Goal: Task Accomplishment & Management: Manage account settings

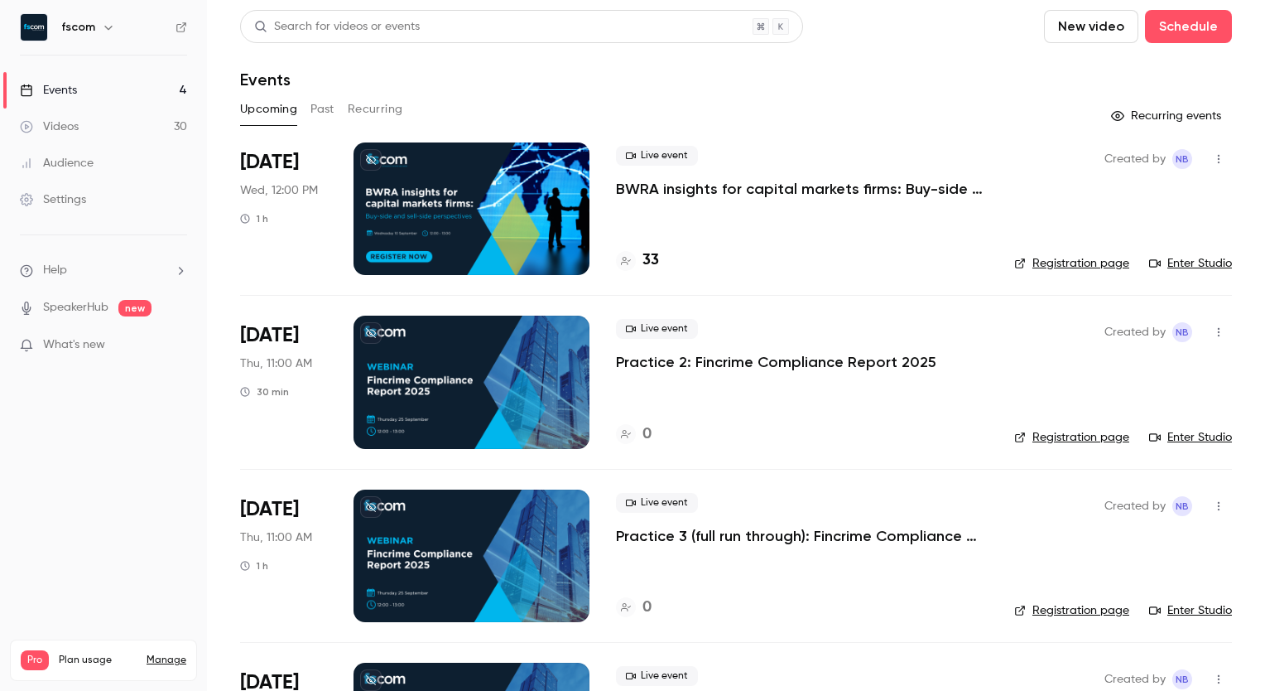
click at [716, 190] on p "BWRA insights for capital markets firms: Buy-side and sell-side perspectives" at bounding box center [802, 189] width 372 height 20
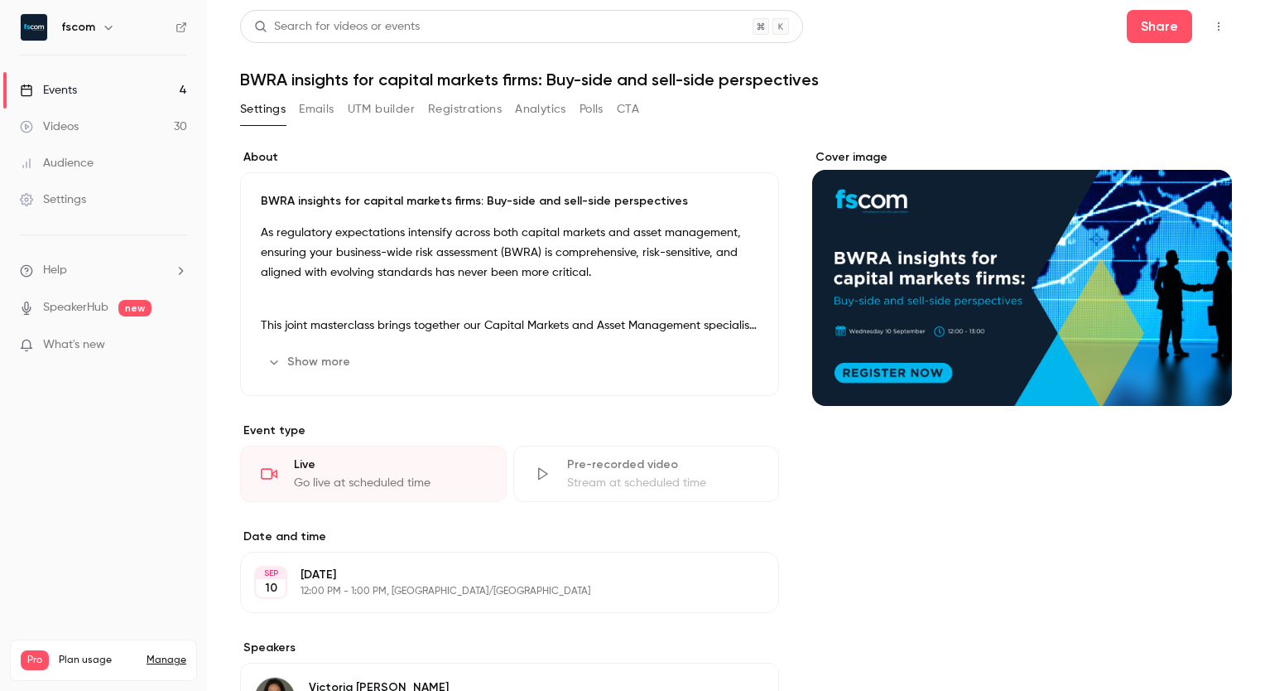
click at [328, 109] on button "Emails" at bounding box center [316, 109] width 35 height 26
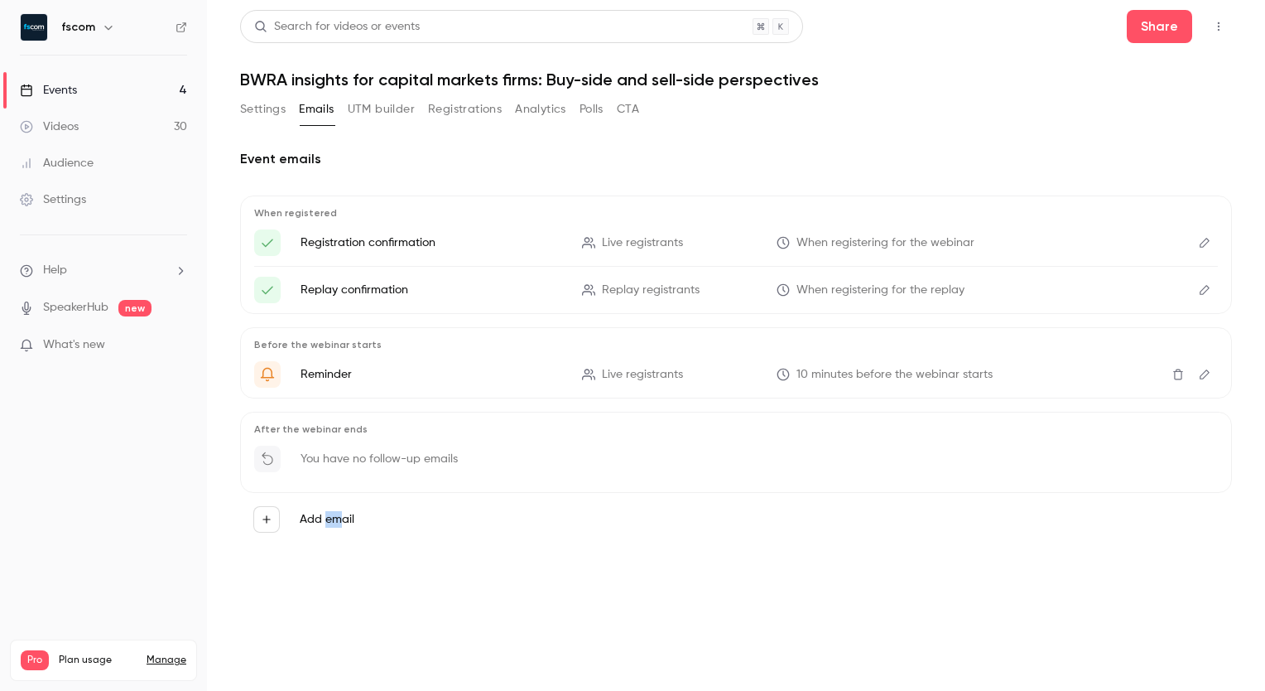
drag, startPoint x: 325, startPoint y: 516, endPoint x: 364, endPoint y: 614, distance: 105.5
click at [364, 423] on main "Search for videos or events Share BWRA insights for capital markets firms: Buy-…" at bounding box center [736, 345] width 1058 height 691
click at [470, 108] on button "Registrations" at bounding box center [465, 109] width 74 height 26
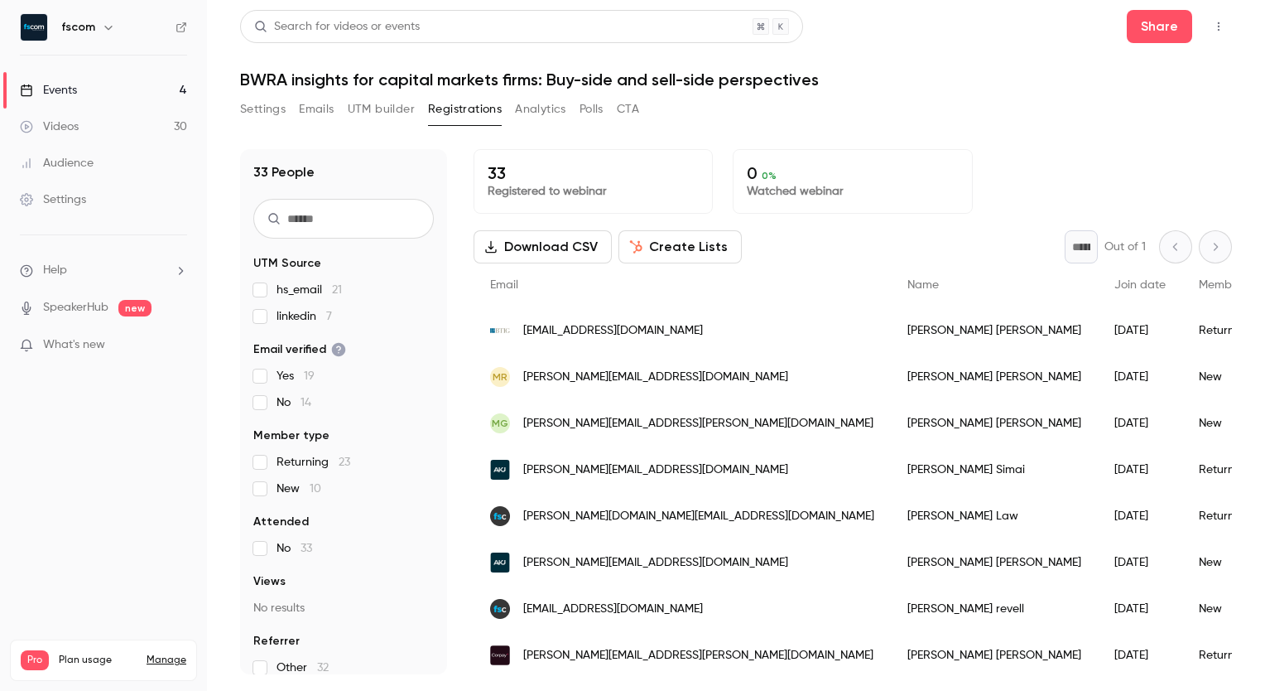
click at [364, 100] on button "UTM builder" at bounding box center [381, 109] width 67 height 26
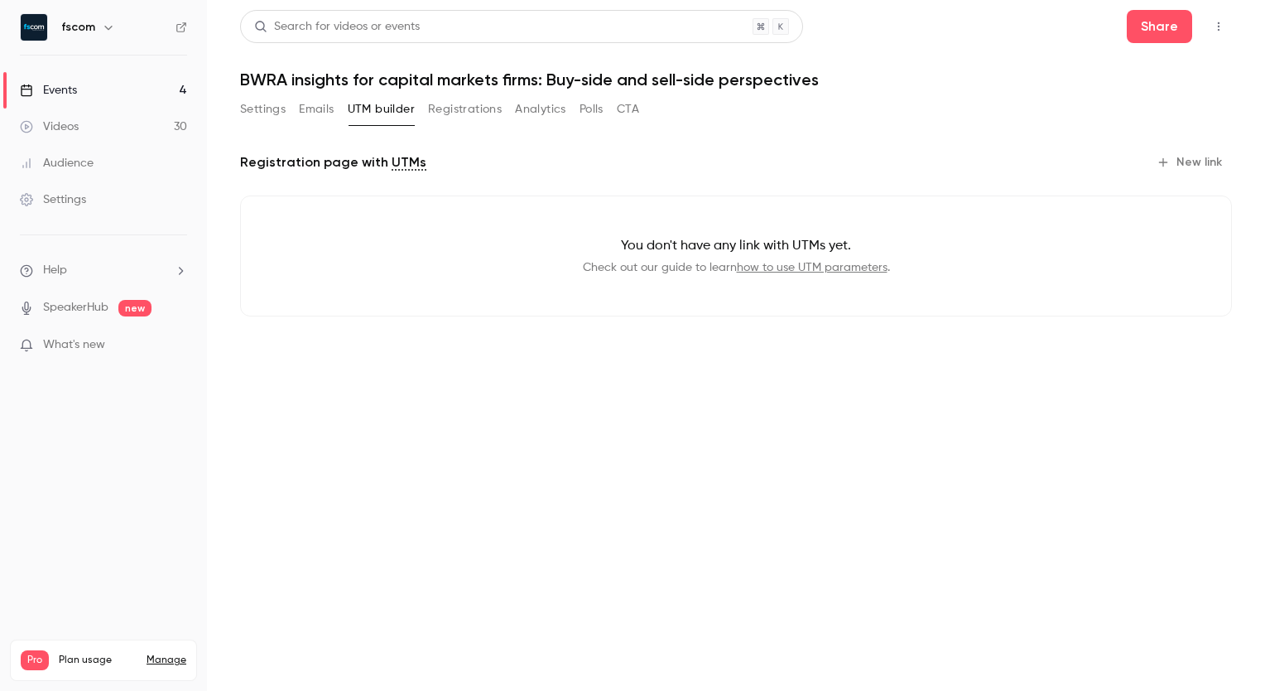
click at [260, 112] on button "Settings" at bounding box center [263, 109] width 46 height 26
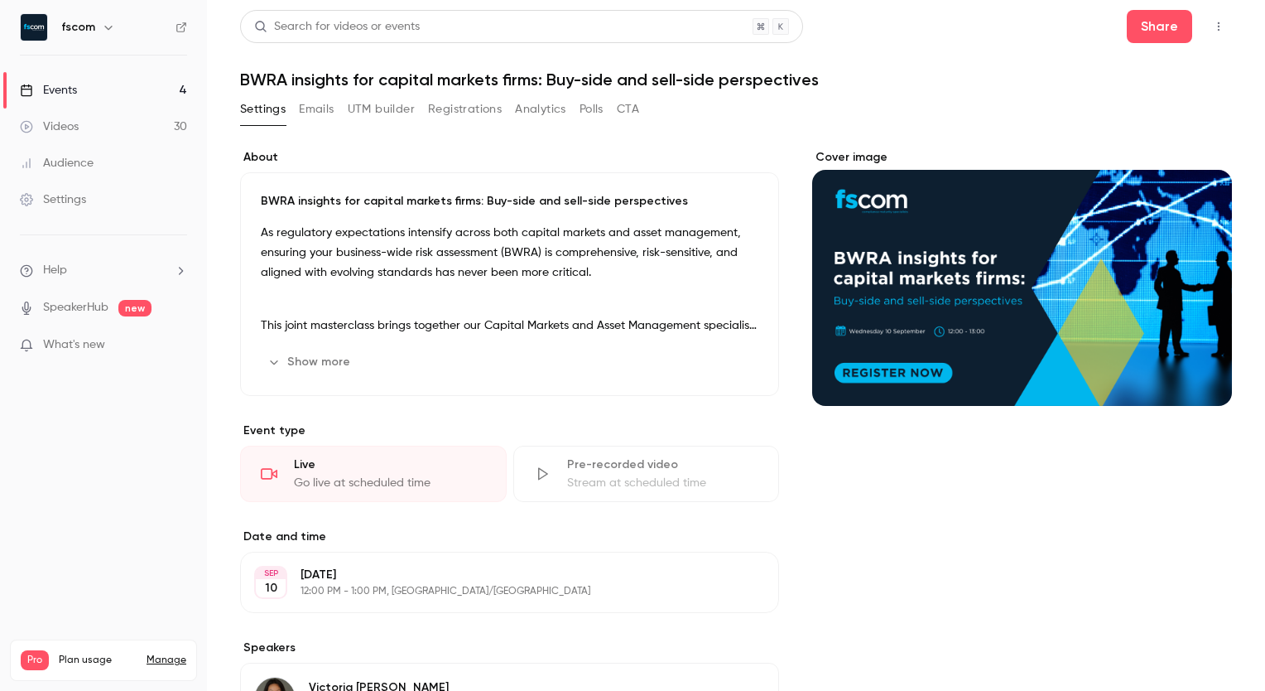
click at [811, 23] on icon "button" at bounding box center [1218, 27] width 13 height 12
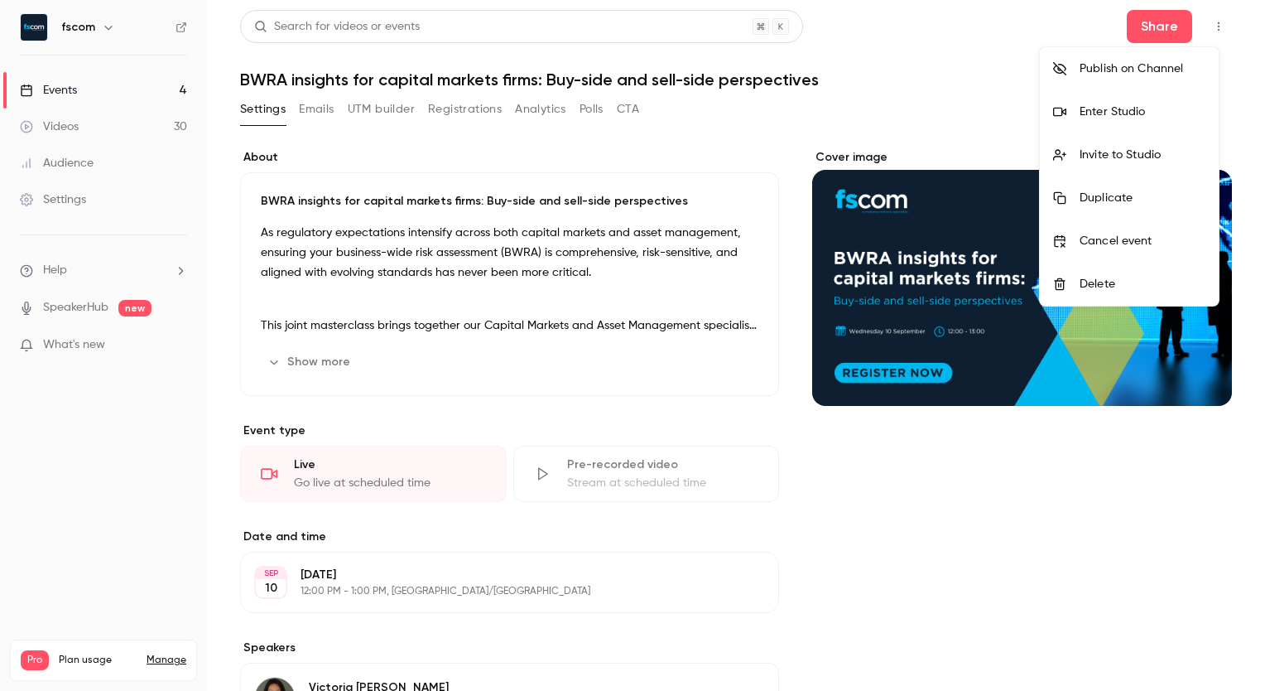
click at [576, 101] on div at bounding box center [632, 345] width 1265 height 691
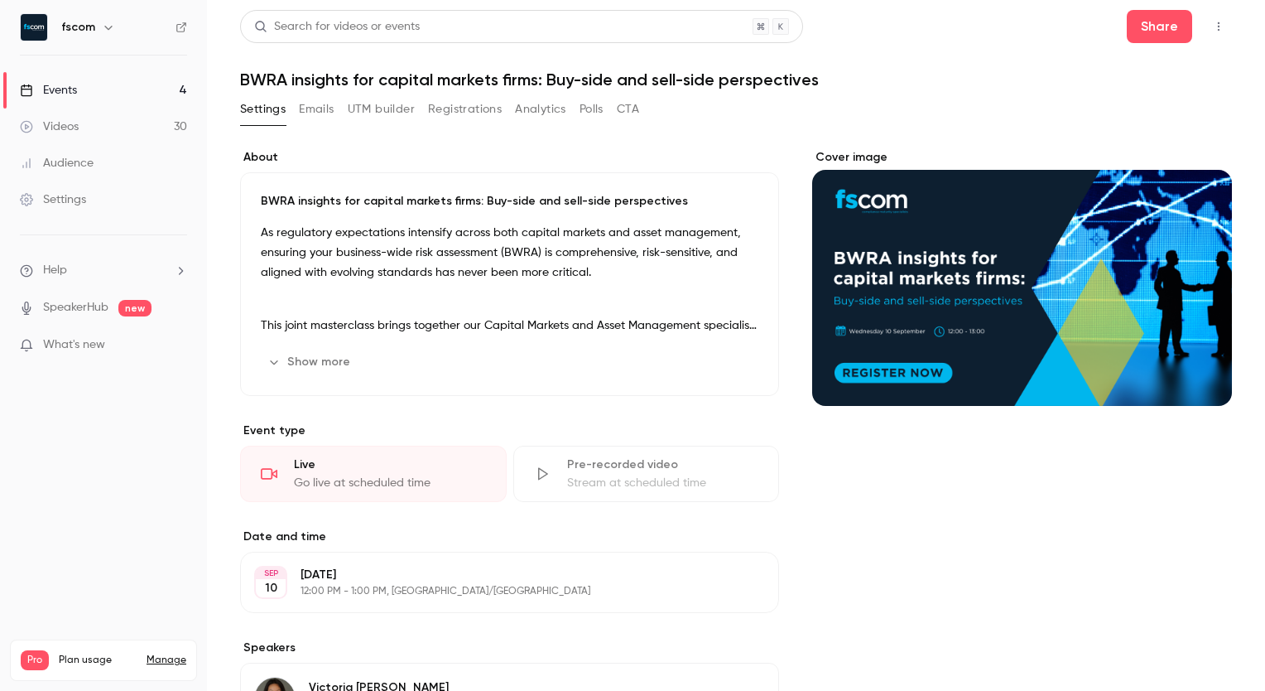
click at [451, 104] on button "Registrations" at bounding box center [465, 109] width 74 height 26
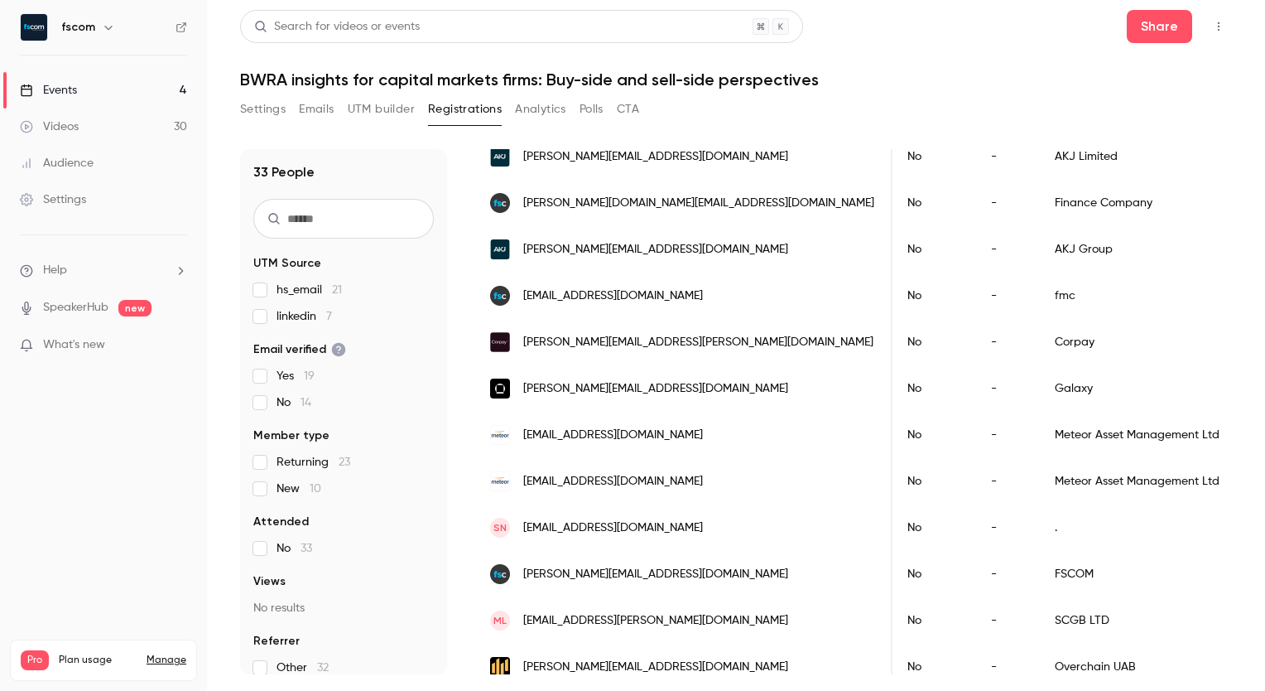
scroll to position [318, 0]
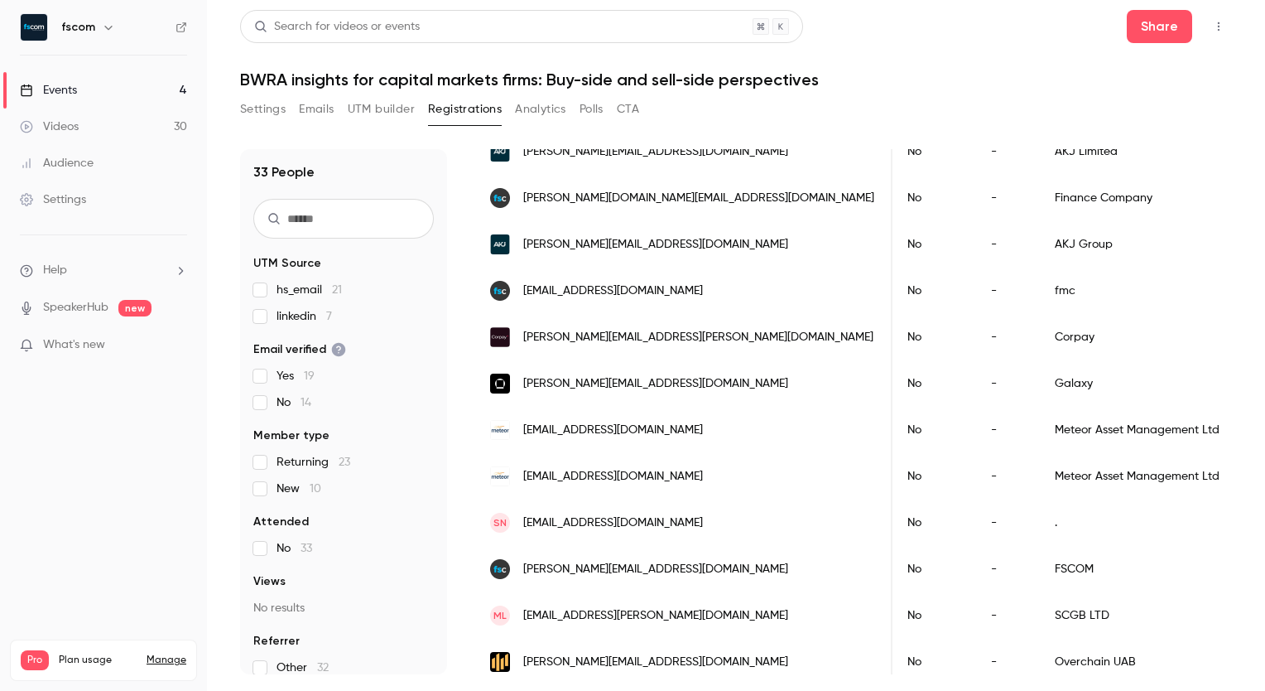
click at [278, 104] on button "Settings" at bounding box center [263, 109] width 46 height 26
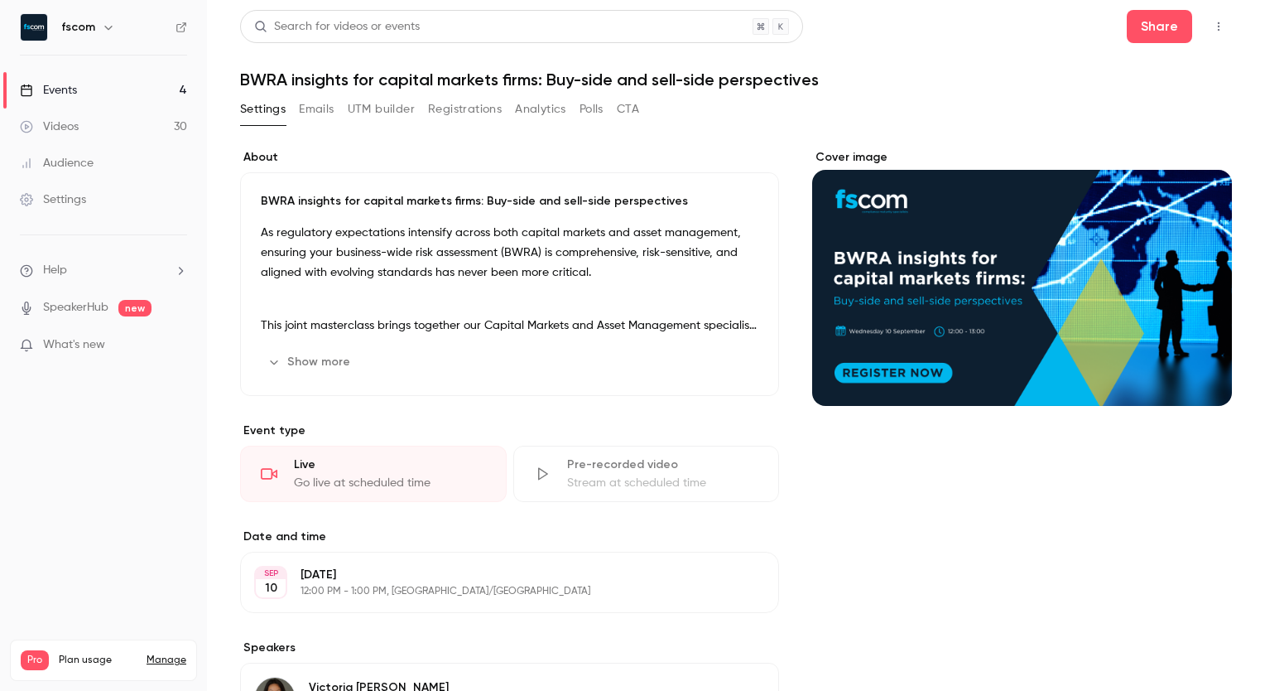
click at [311, 111] on button "Emails" at bounding box center [316, 109] width 35 height 26
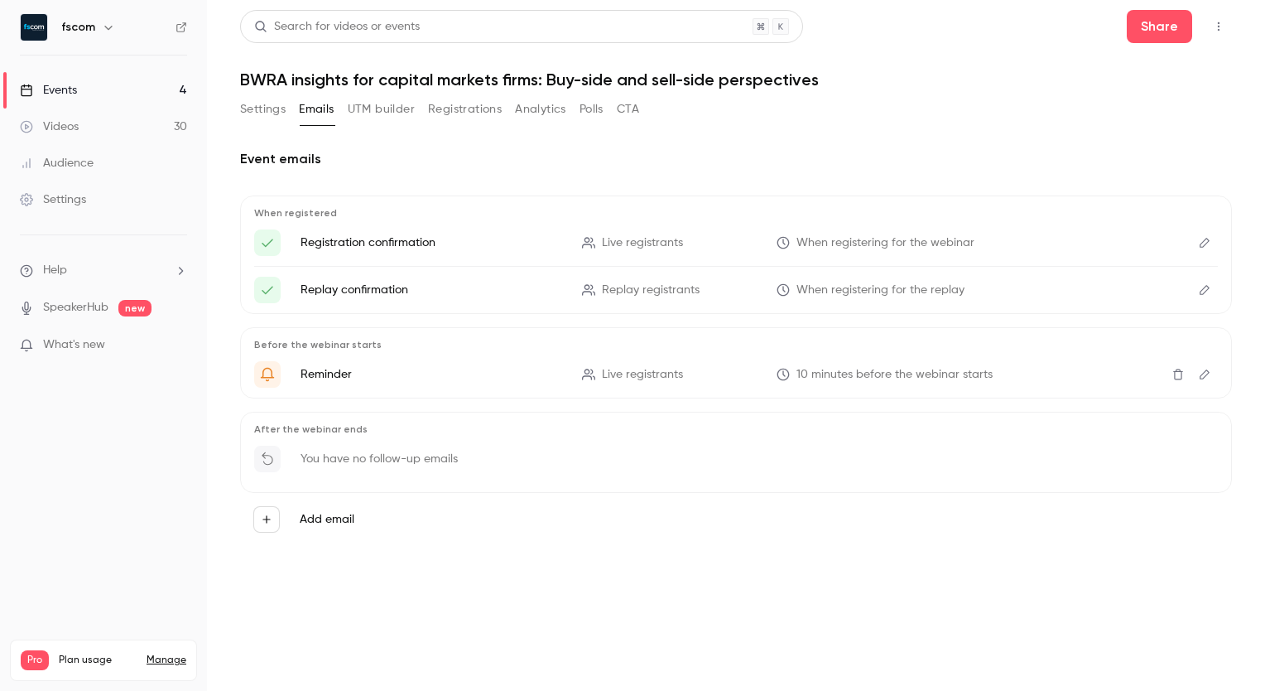
click at [277, 111] on button "Settings" at bounding box center [263, 109] width 46 height 26
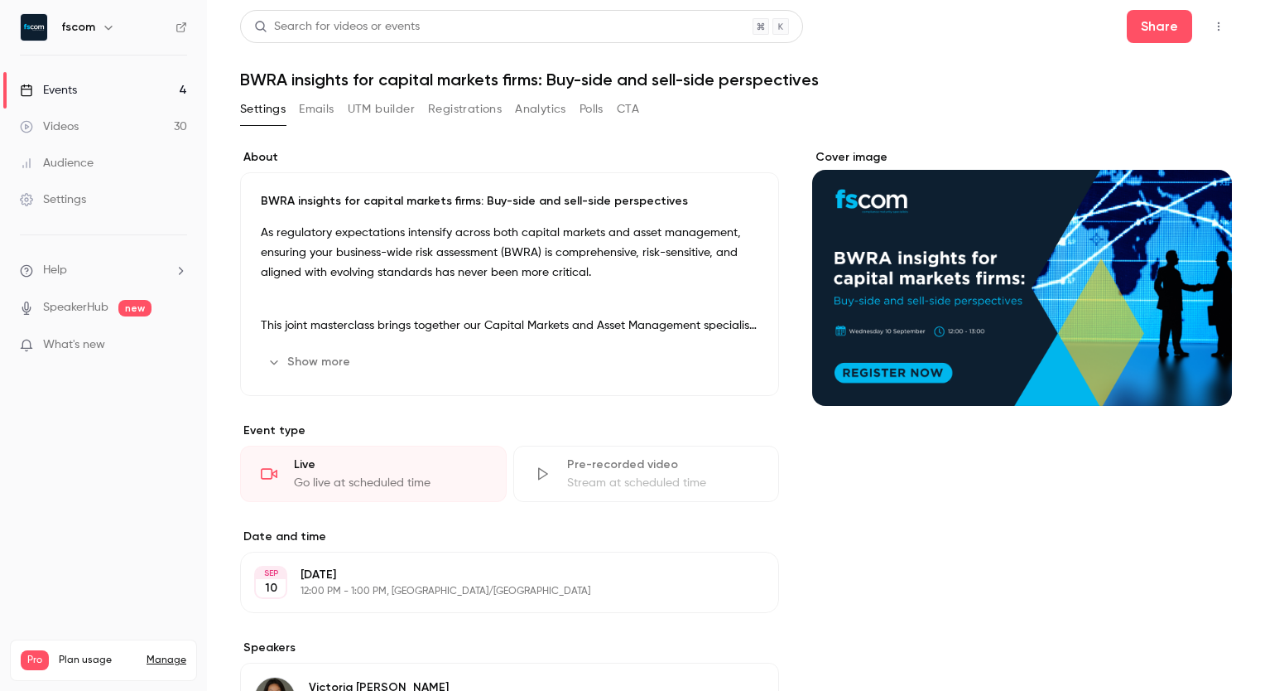
scroll to position [118, 0]
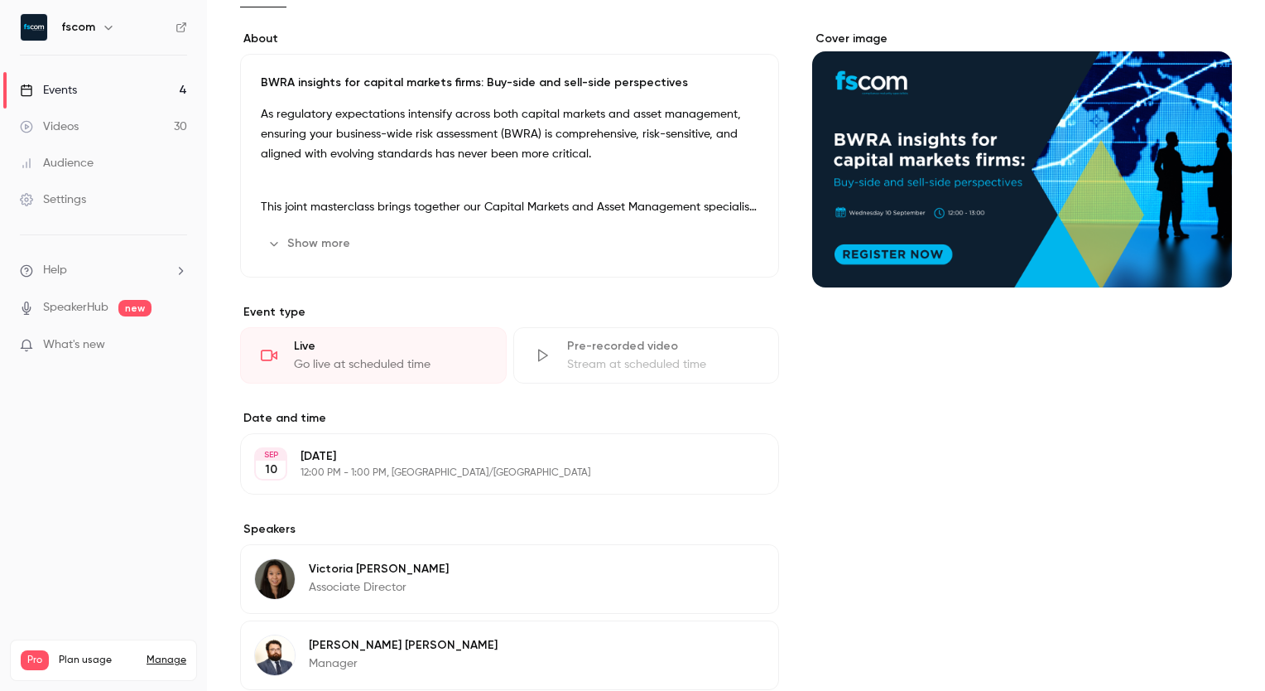
click at [418, 423] on p "[DATE]" at bounding box center [496, 456] width 391 height 17
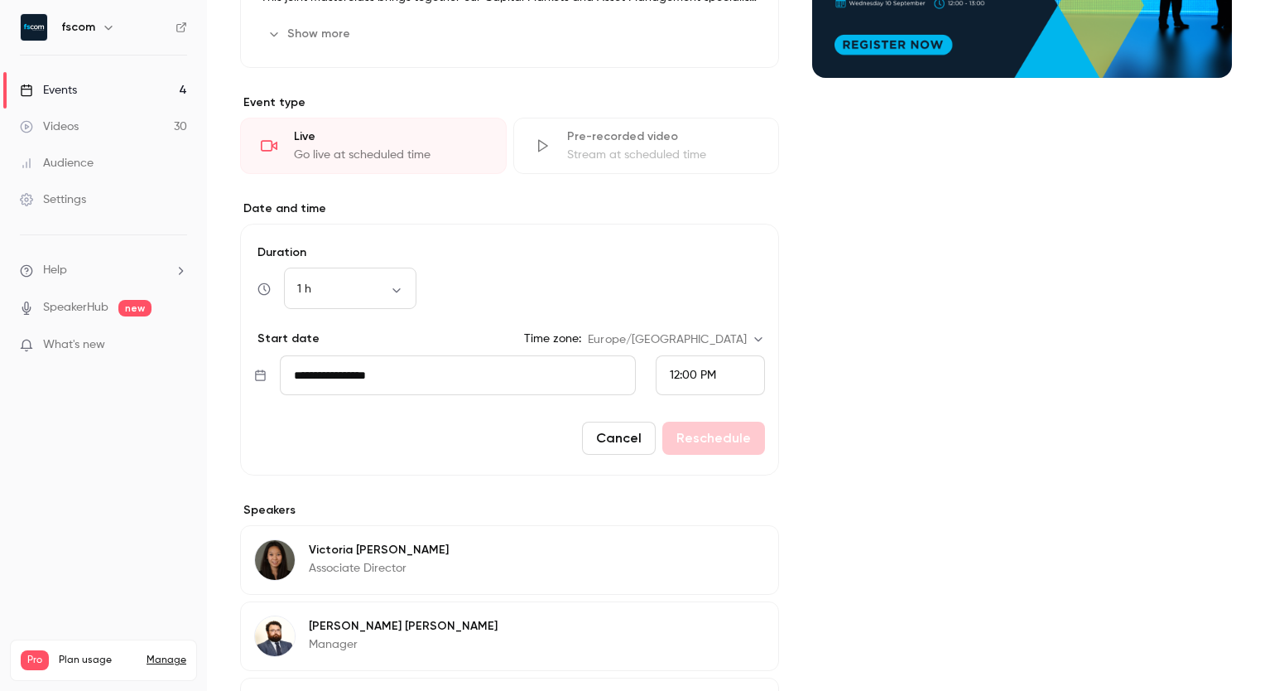
scroll to position [330, 0]
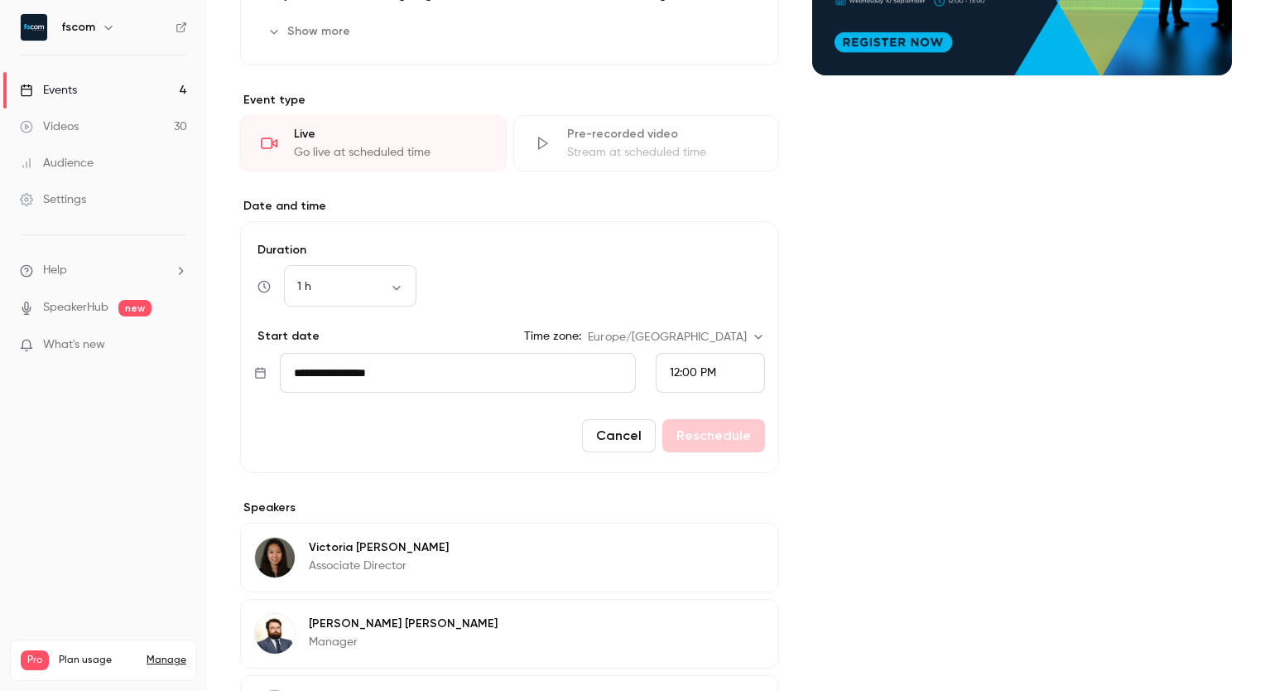
click at [422, 391] on input "**********" at bounding box center [458, 373] width 356 height 40
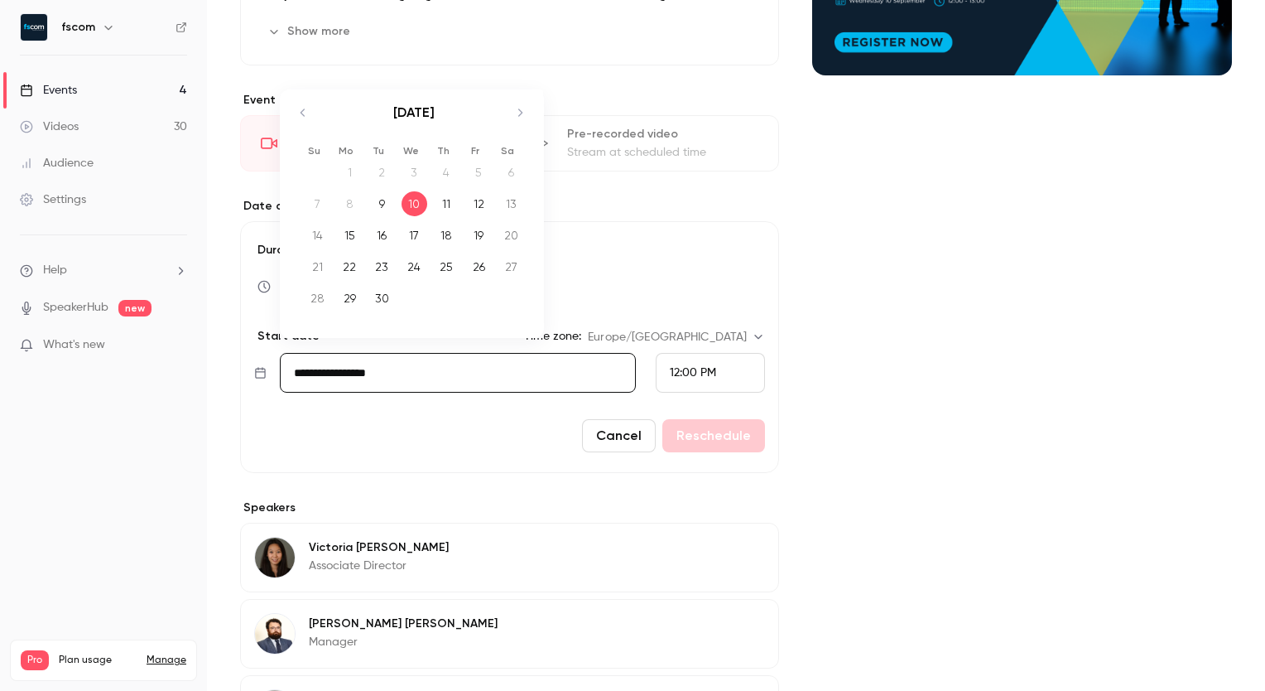
click at [417, 260] on div "24" at bounding box center [415, 266] width 26 height 25
type input "**********"
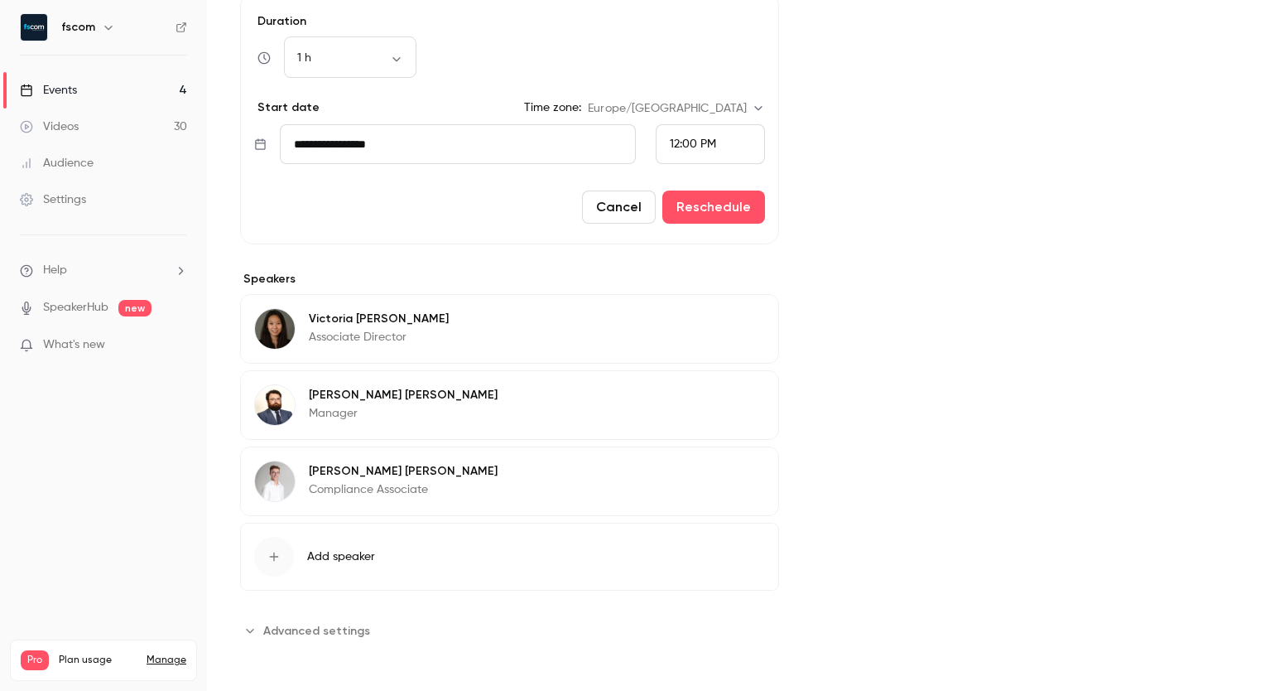
scroll to position [558, 0]
click at [306, 423] on div "About BWRA insights for capital markets firms: Buy-side and sell-side perspecti…" at bounding box center [509, 117] width 539 height 1053
click at [302, 423] on span "Advanced settings" at bounding box center [316, 631] width 107 height 17
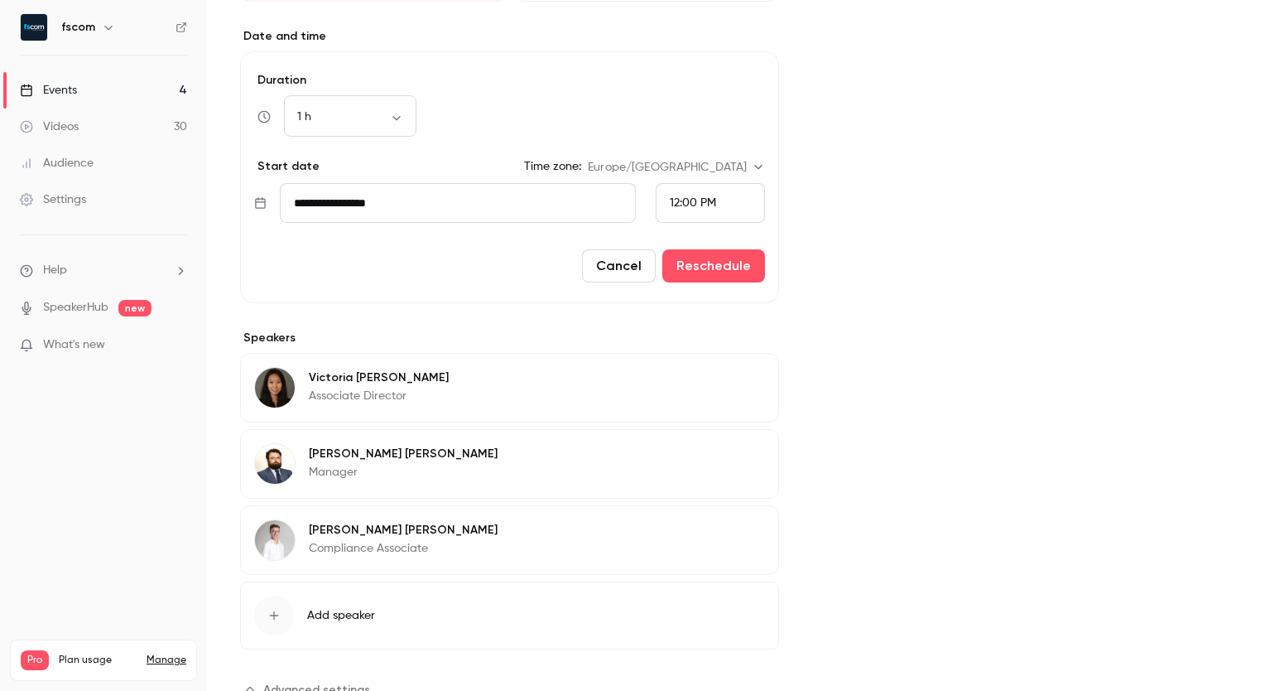
scroll to position [494, 0]
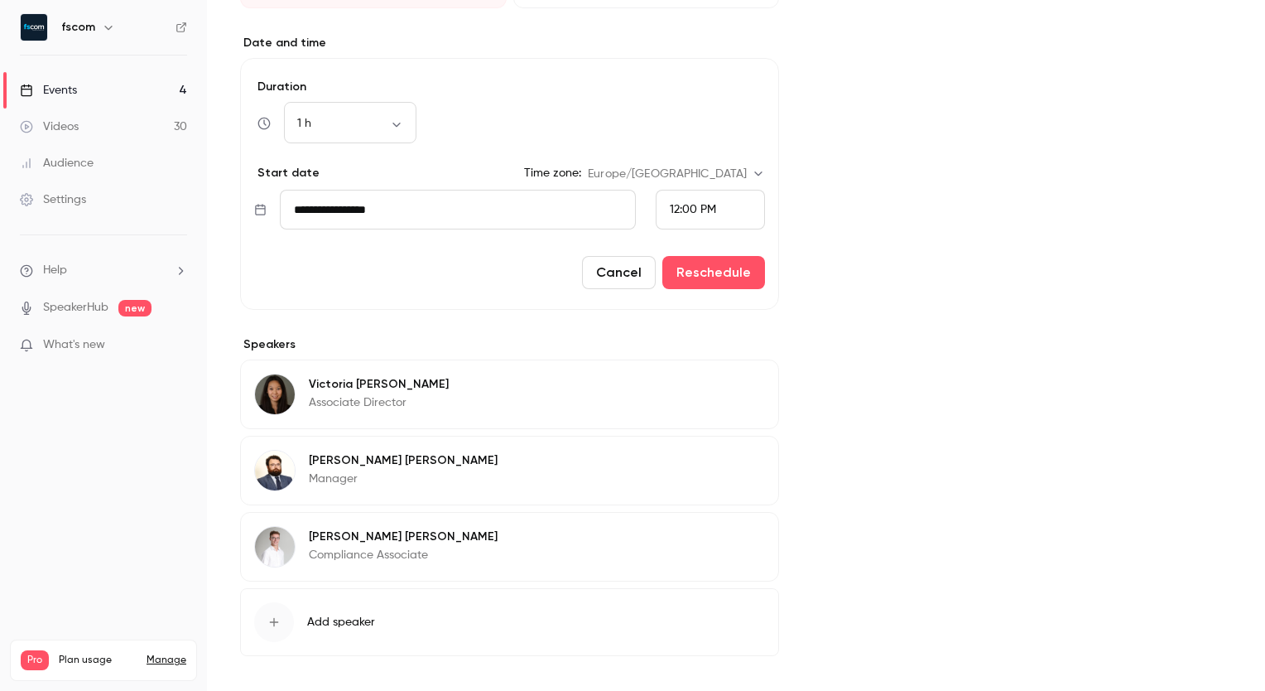
click at [610, 269] on button "Cancel" at bounding box center [619, 272] width 74 height 33
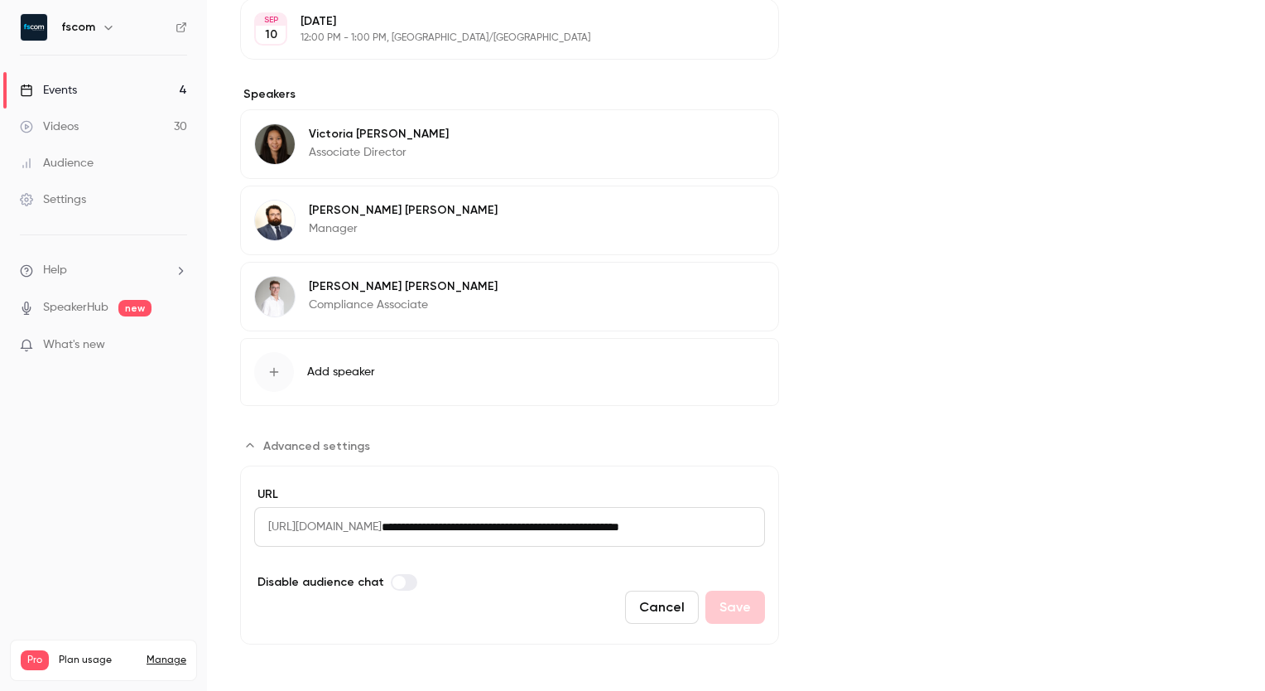
scroll to position [553, 0]
click at [162, 84] on link "Events 4" at bounding box center [103, 90] width 207 height 36
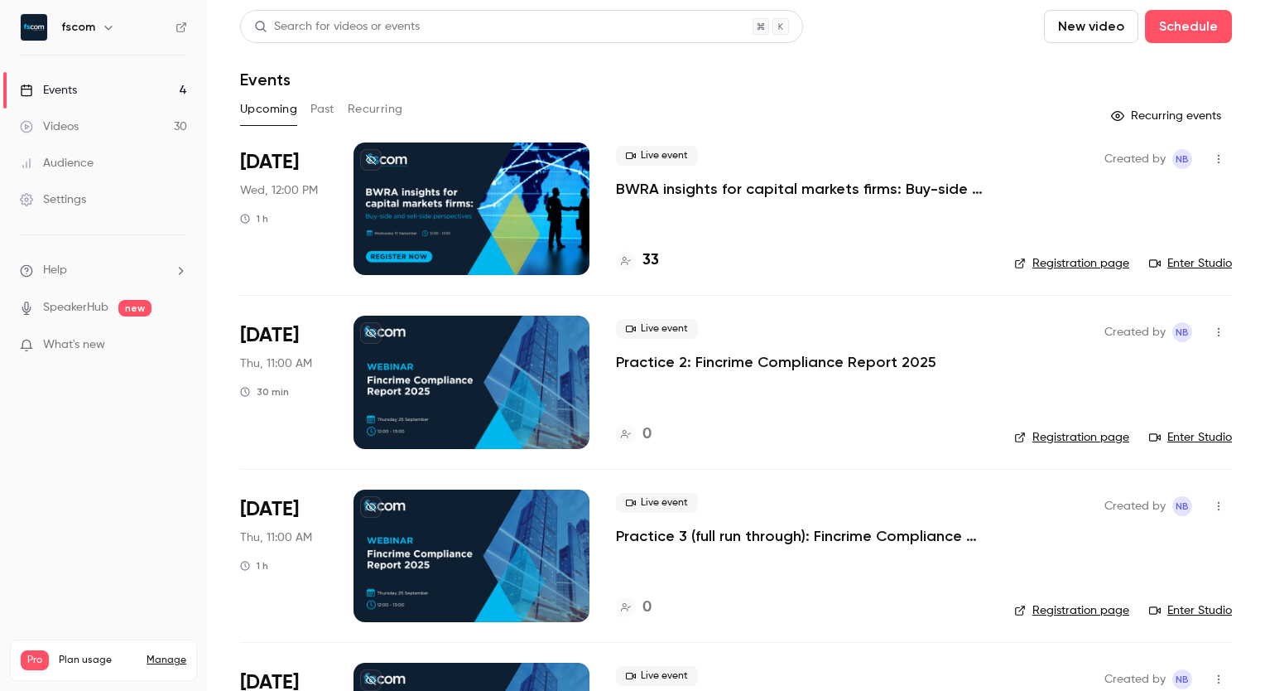
click at [811, 151] on button "button" at bounding box center [1219, 159] width 26 height 26
drag, startPoint x: 1104, startPoint y: 331, endPoint x: 1096, endPoint y: 282, distance: 50.4
click at [811, 282] on ul "Share Invite to Studio Duplicate Cancel event Delete" at bounding box center [1129, 287] width 179 height 215
click at [811, 282] on div "Duplicate" at bounding box center [1143, 287] width 126 height 17
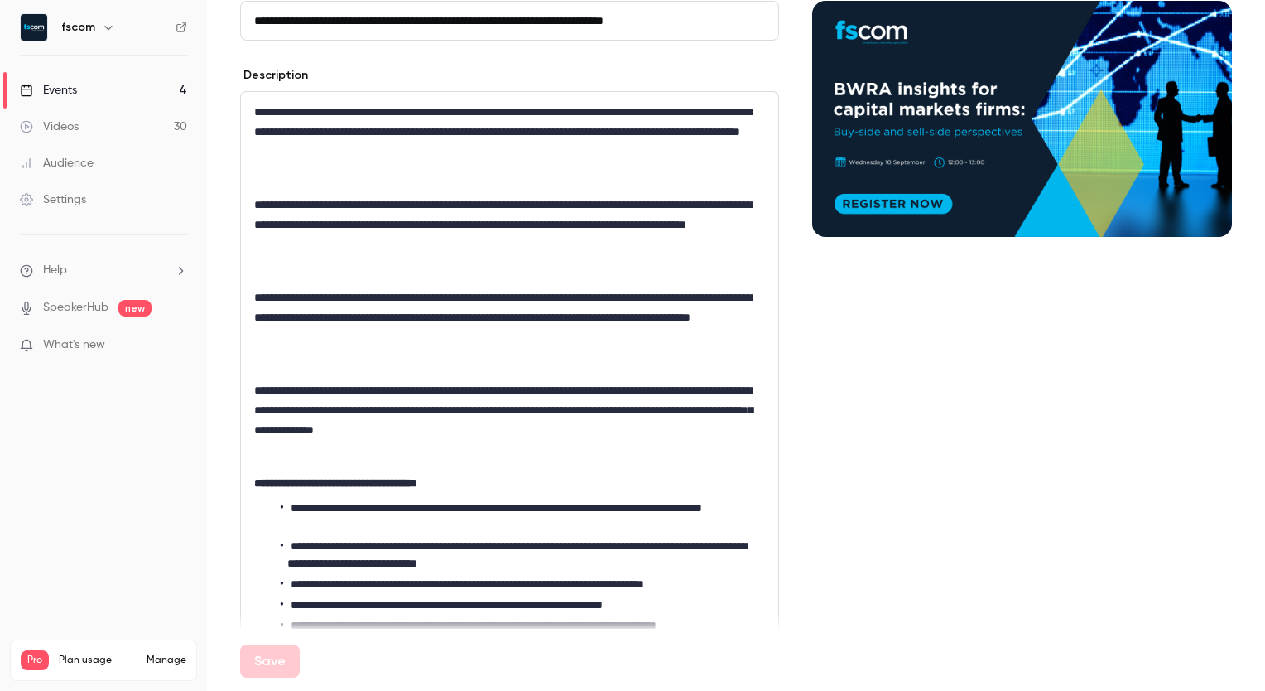
click at [442, 411] on p "**********" at bounding box center [506, 410] width 504 height 60
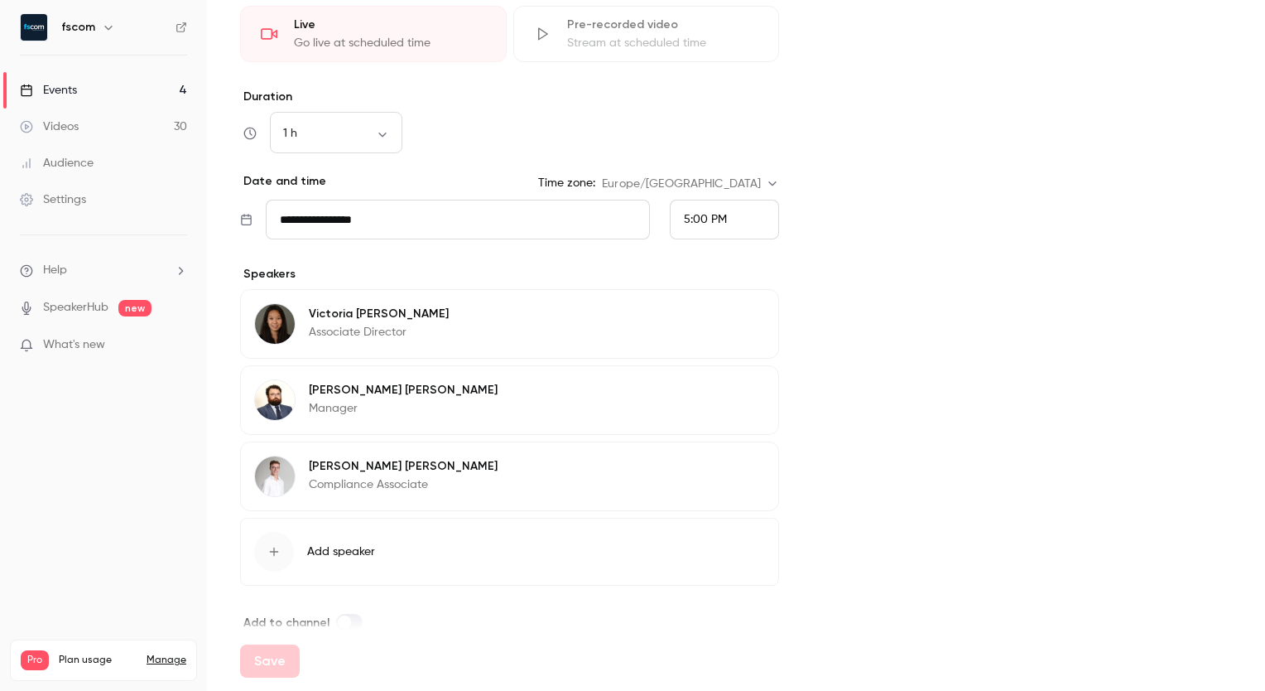
scroll to position [1289, 0]
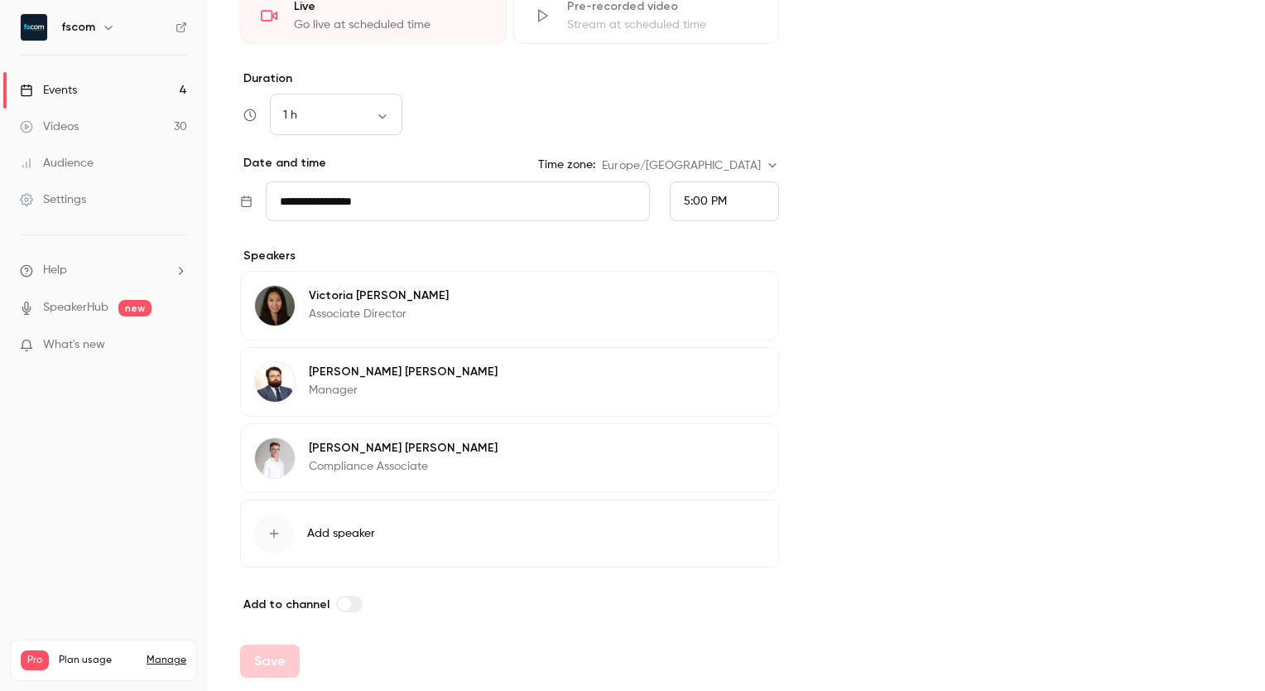
click at [503, 151] on div "**********" at bounding box center [509, 145] width 539 height 151
click at [268, 423] on div "Save" at bounding box center [270, 660] width 60 height 33
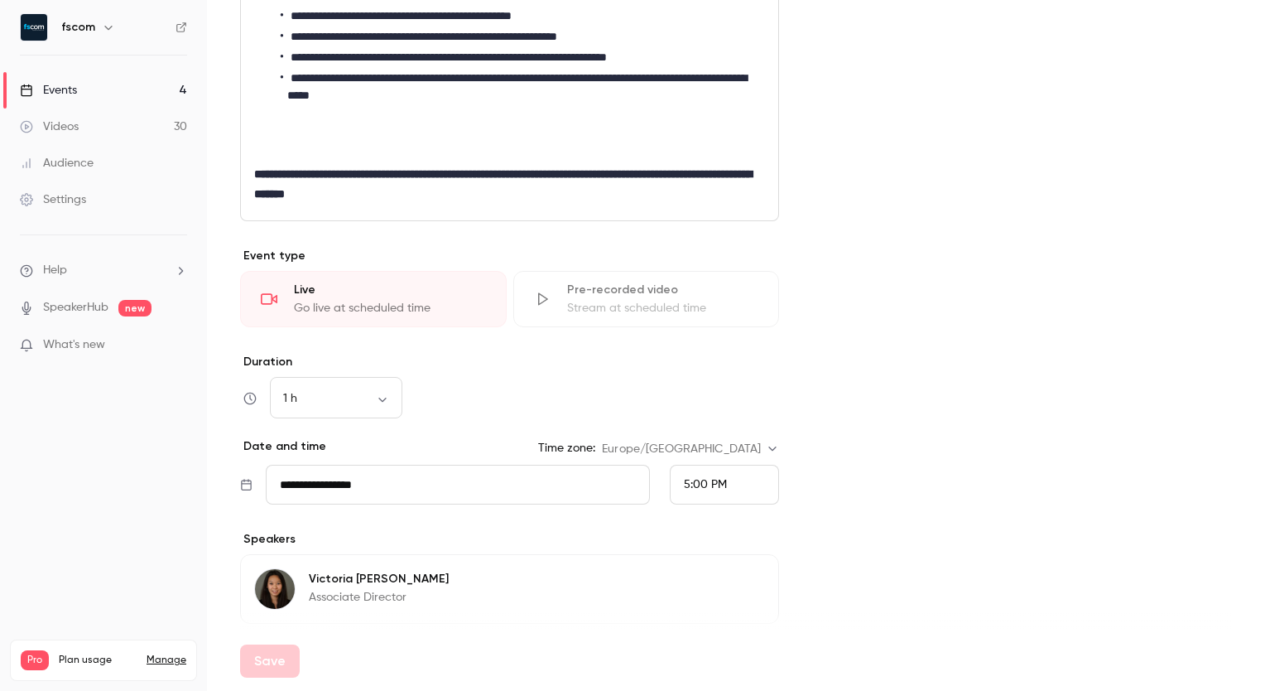
scroll to position [1006, 0]
click at [347, 423] on input "**********" at bounding box center [458, 484] width 384 height 40
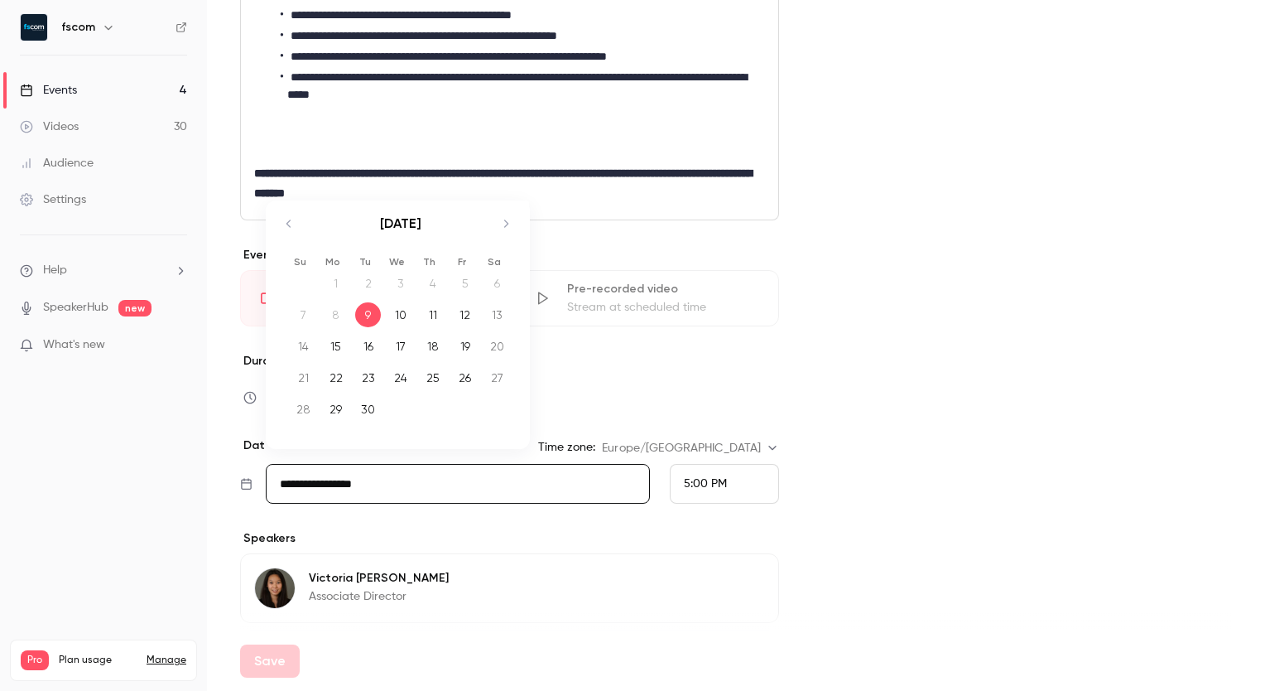
click at [398, 307] on div "10" at bounding box center [401, 314] width 26 height 25
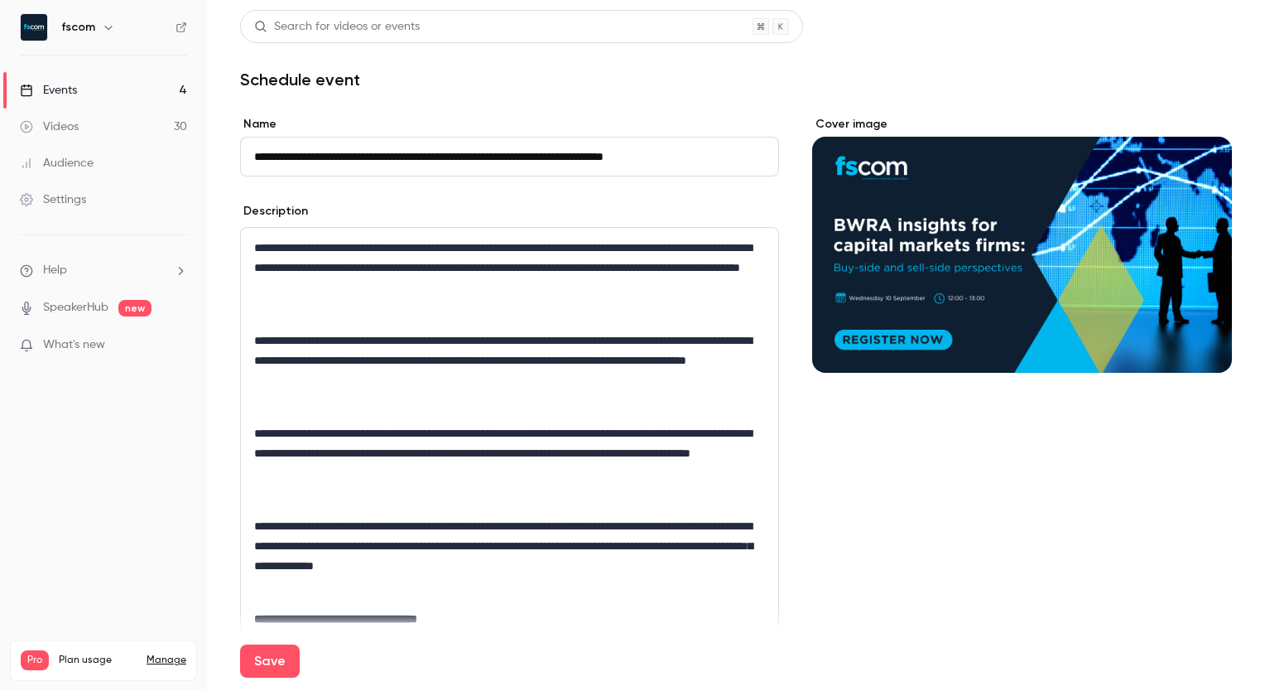
scroll to position [6, 0]
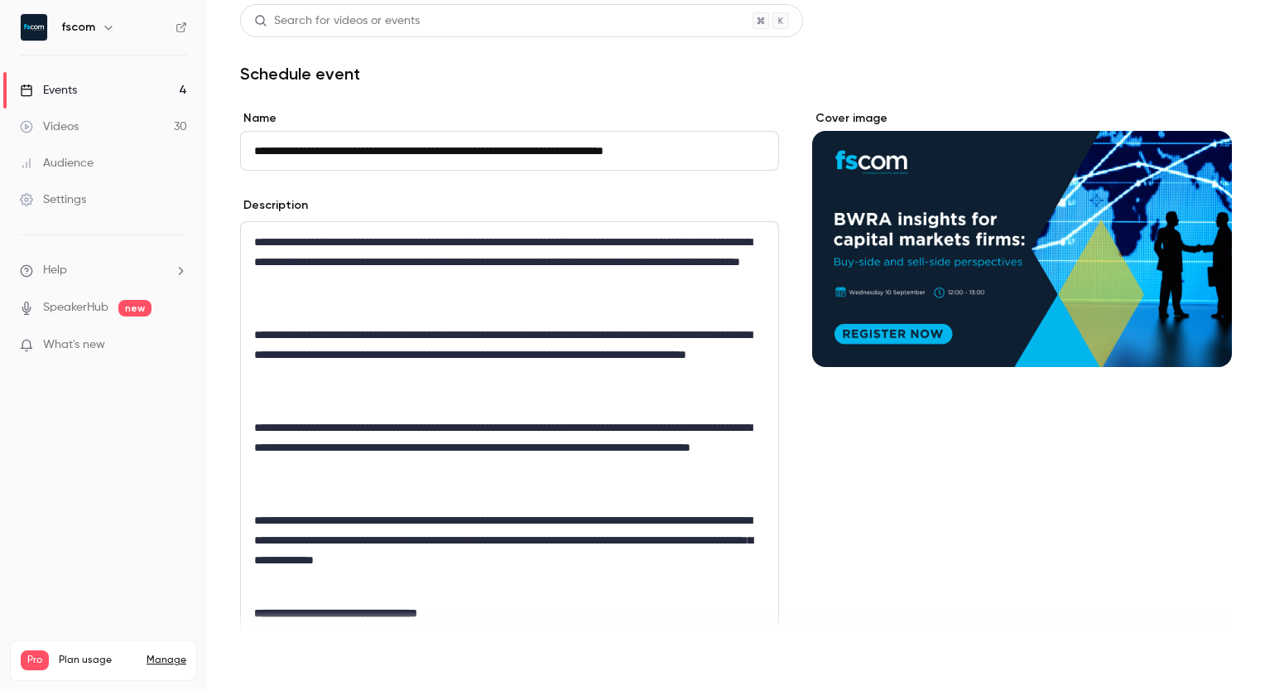
click at [281, 423] on button "Save" at bounding box center [270, 660] width 60 height 33
type input "**********"
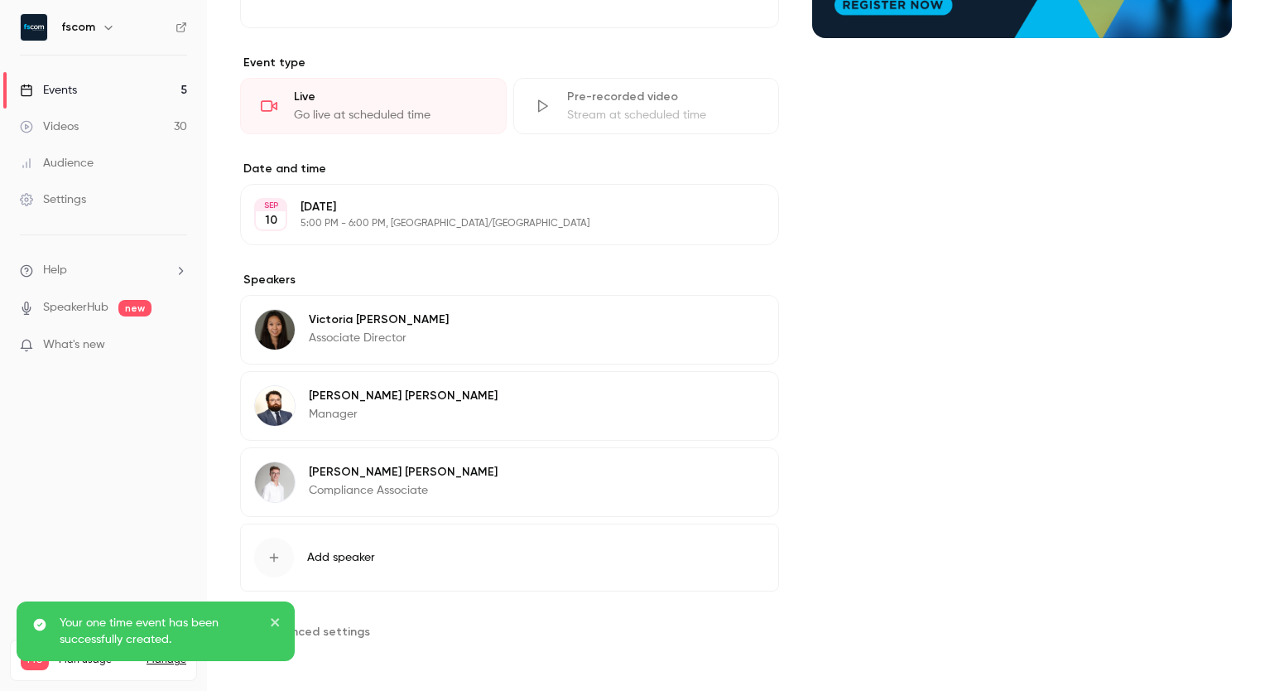
scroll to position [368, 0]
click at [506, 234] on div "[DATE] [DATE] 5:00 PM - 6:00 PM, [GEOGRAPHIC_DATA]/[GEOGRAPHIC_DATA] Edit" at bounding box center [509, 214] width 539 height 61
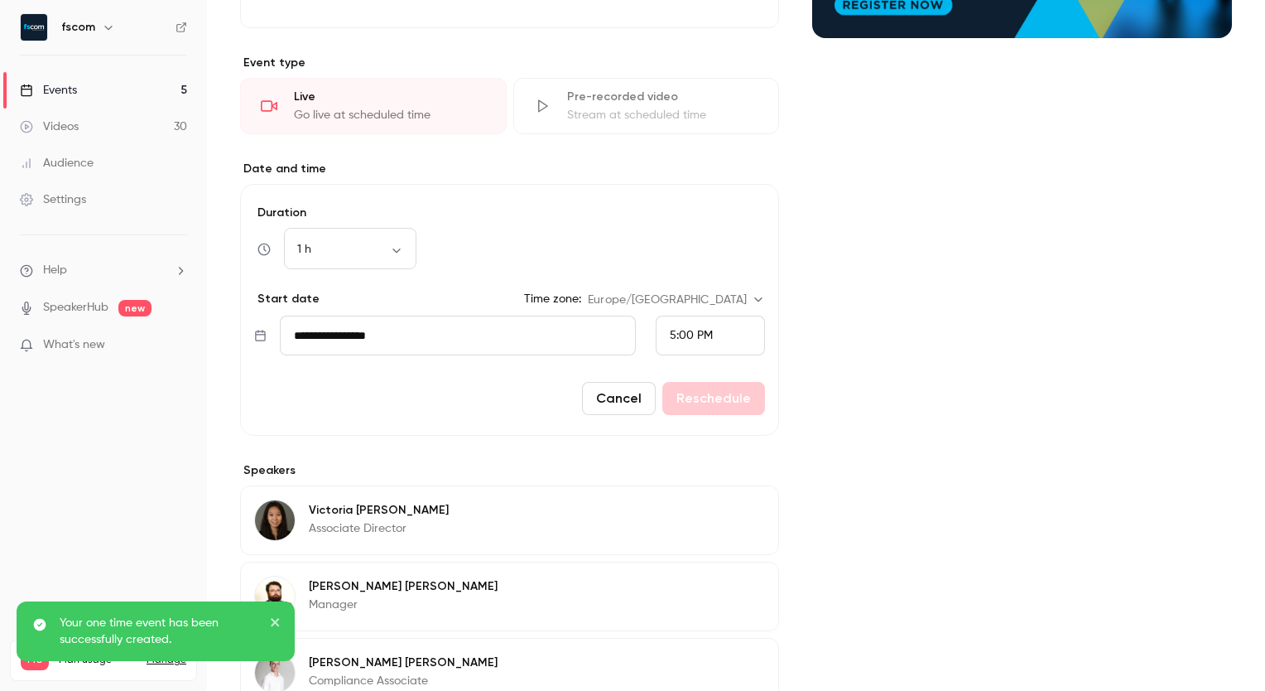
click at [517, 332] on input "**********" at bounding box center [458, 336] width 356 height 40
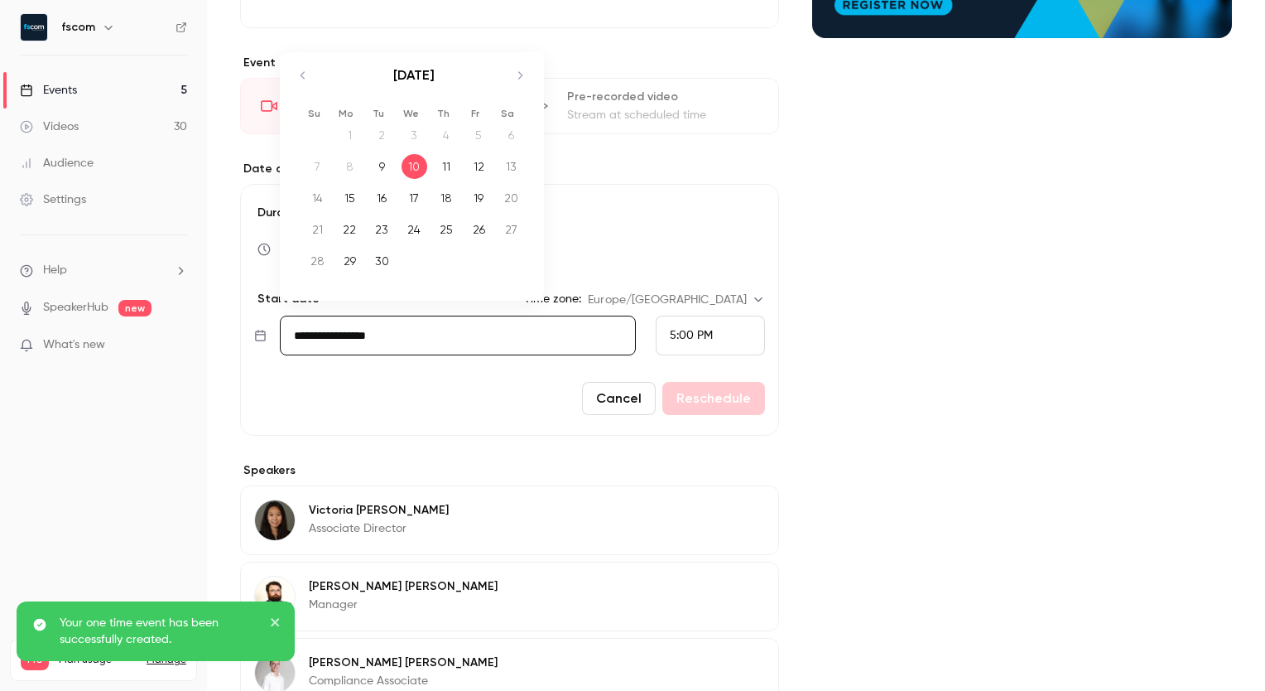
click at [461, 170] on td "11" at bounding box center [447, 166] width 32 height 31
type input "**********"
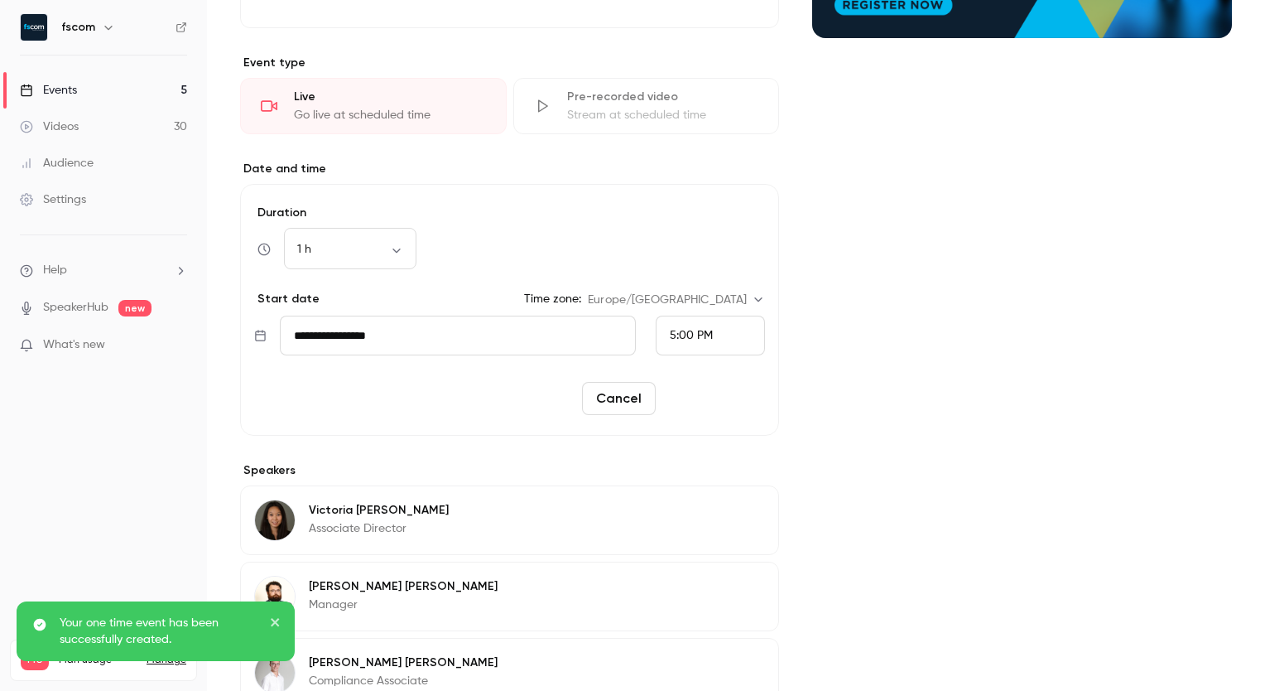
click at [723, 399] on button "Reschedule" at bounding box center [713, 398] width 103 height 33
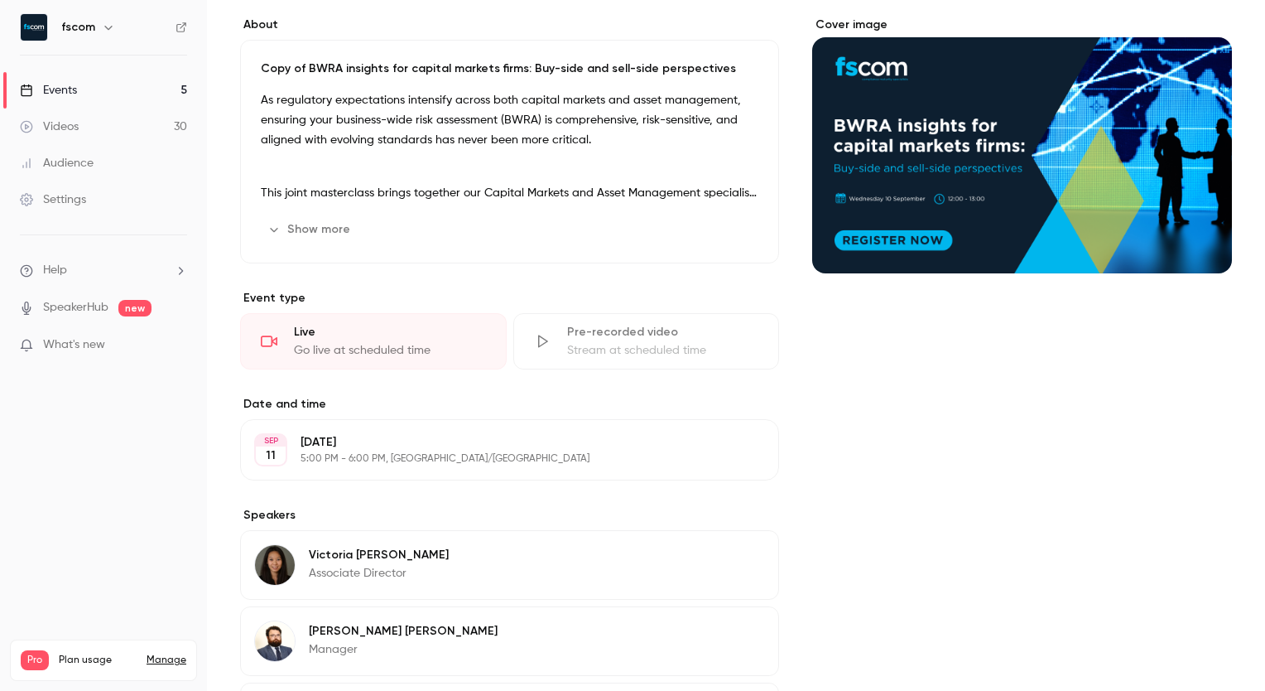
scroll to position [0, 0]
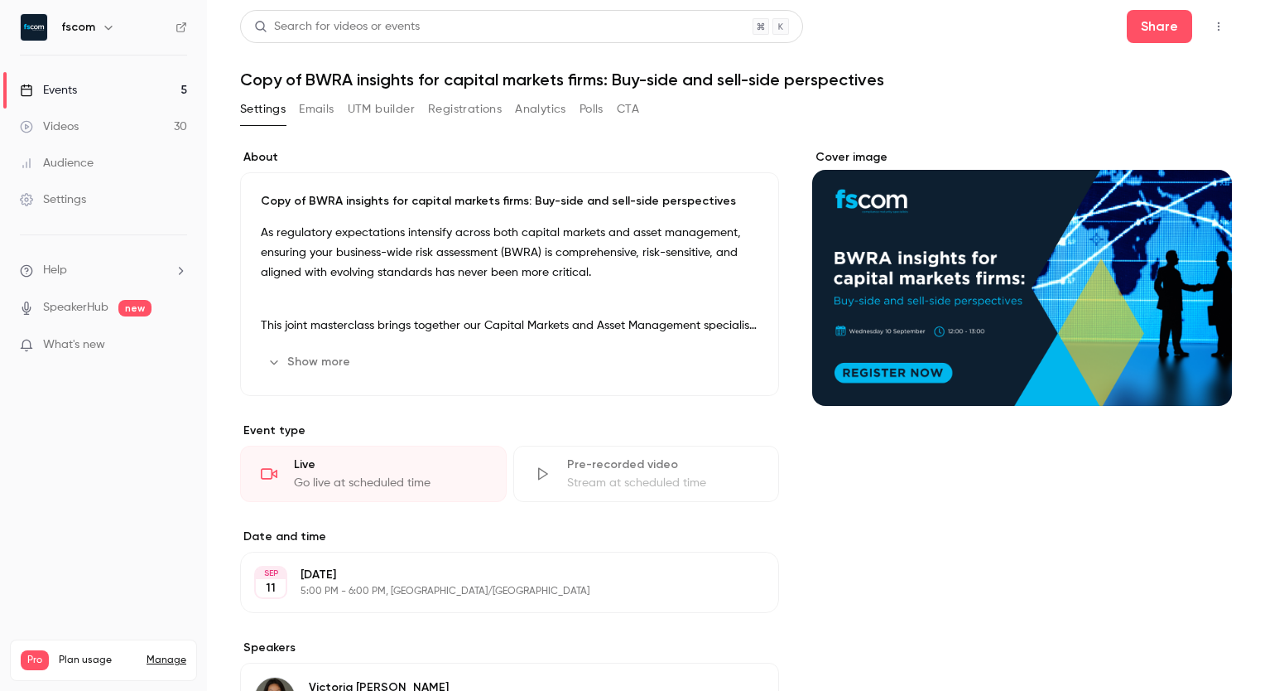
click at [811, 25] on icon "button" at bounding box center [1218, 27] width 13 height 12
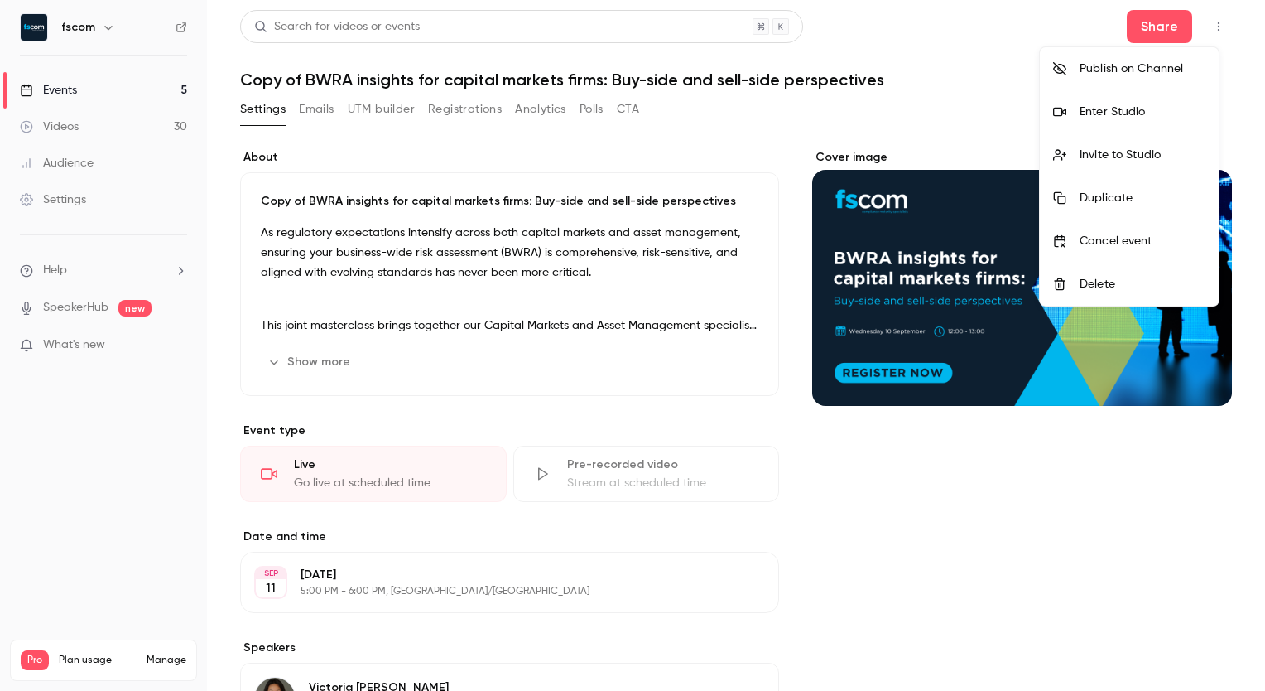
click at [811, 283] on div "Delete" at bounding box center [1143, 284] width 126 height 17
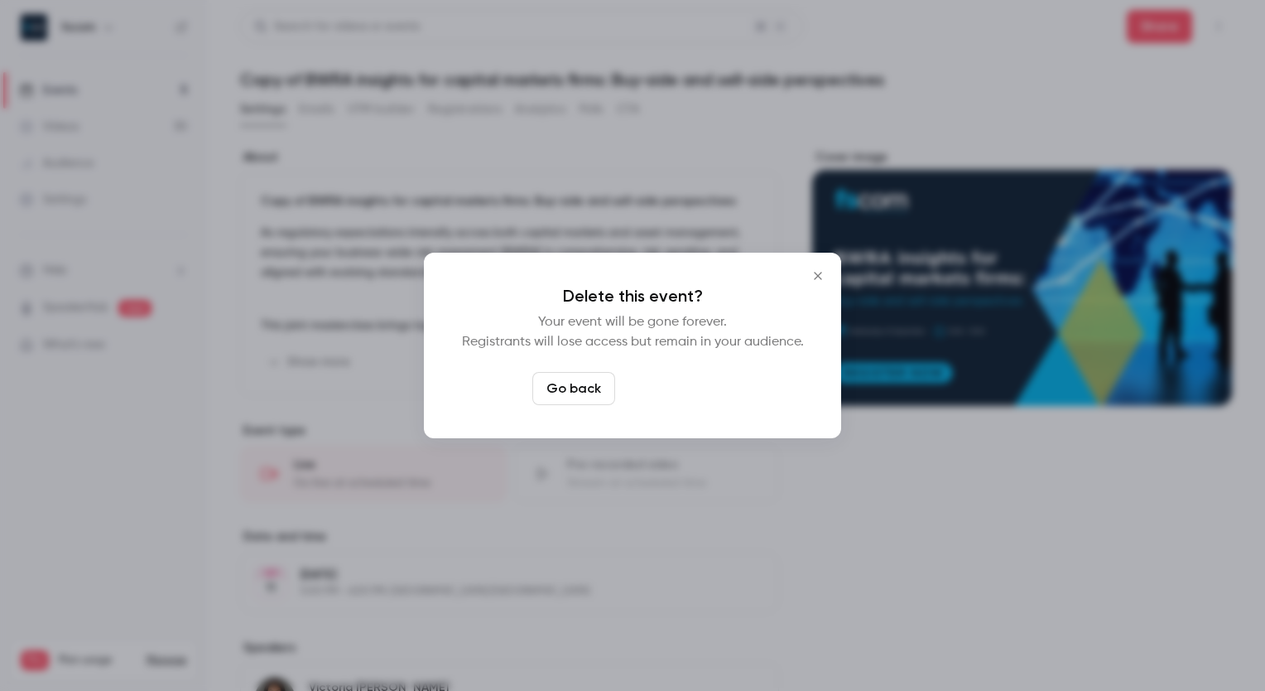
click at [674, 383] on button "Delete event" at bounding box center [677, 388] width 111 height 33
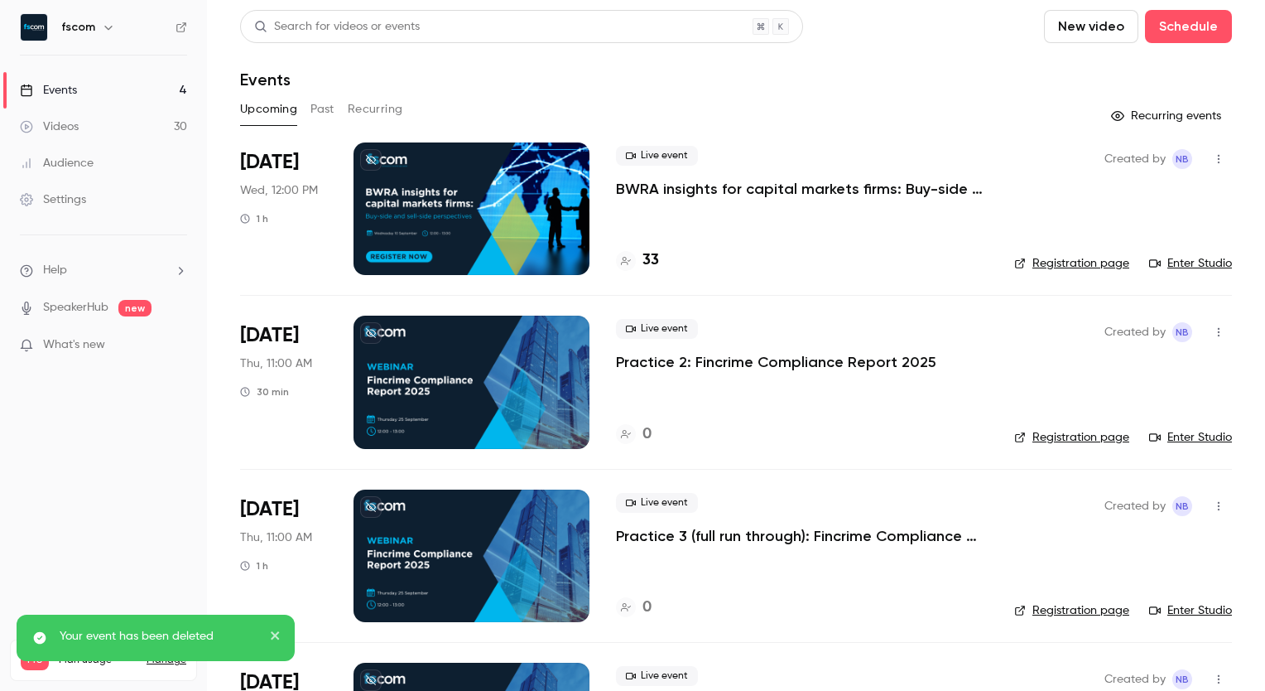
click at [716, 184] on p "BWRA insights for capital markets firms: Buy-side and sell-side perspectives" at bounding box center [802, 189] width 372 height 20
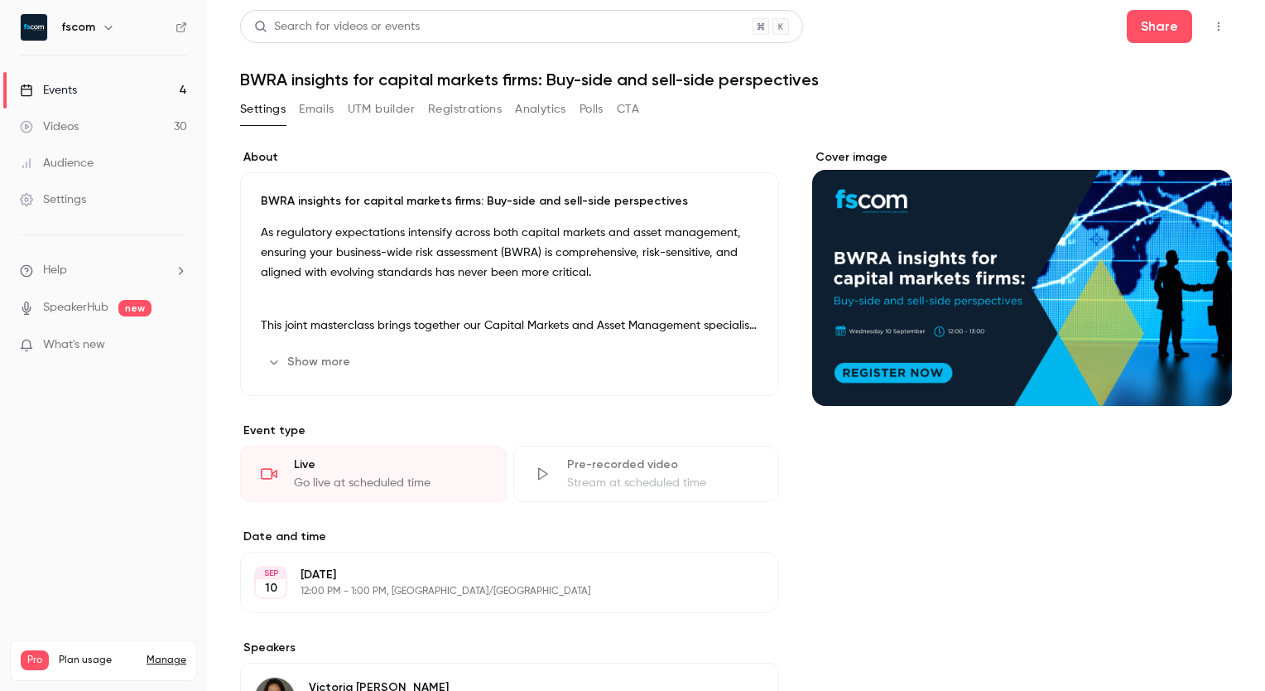
click at [319, 121] on button "Emails" at bounding box center [316, 109] width 35 height 26
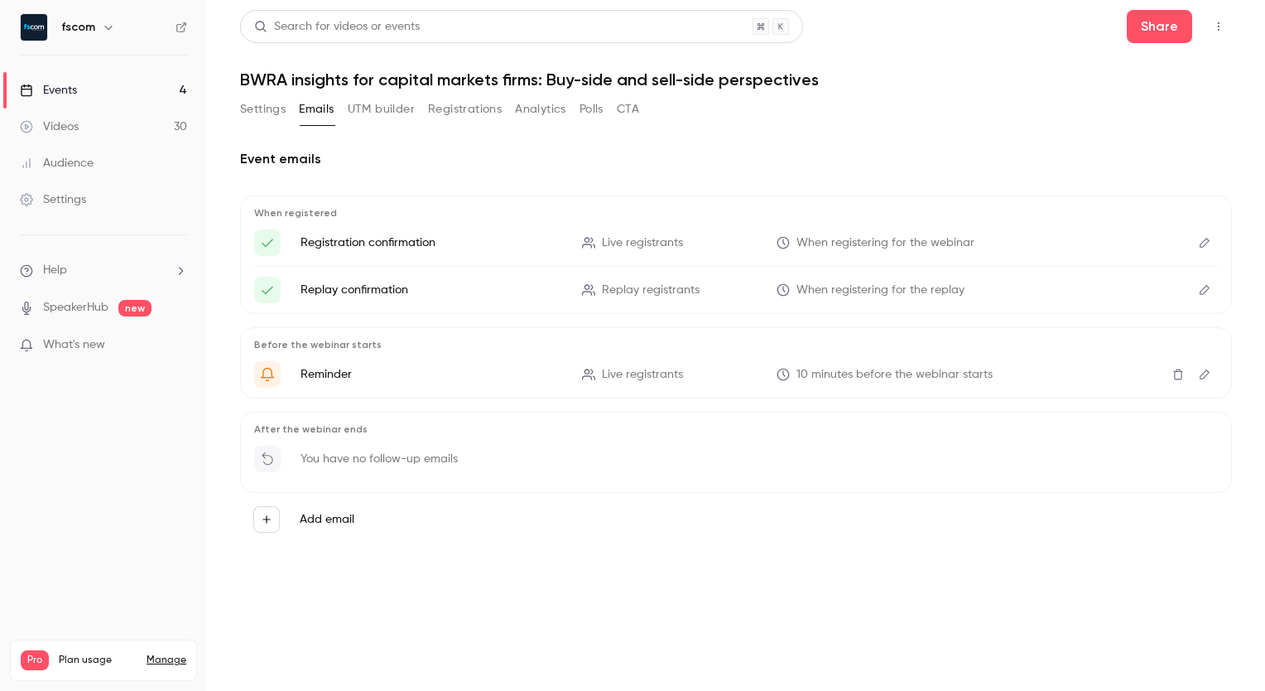
click at [304, 423] on label "Add email" at bounding box center [327, 519] width 55 height 17
click at [280, 423] on button "Add email" at bounding box center [266, 519] width 26 height 26
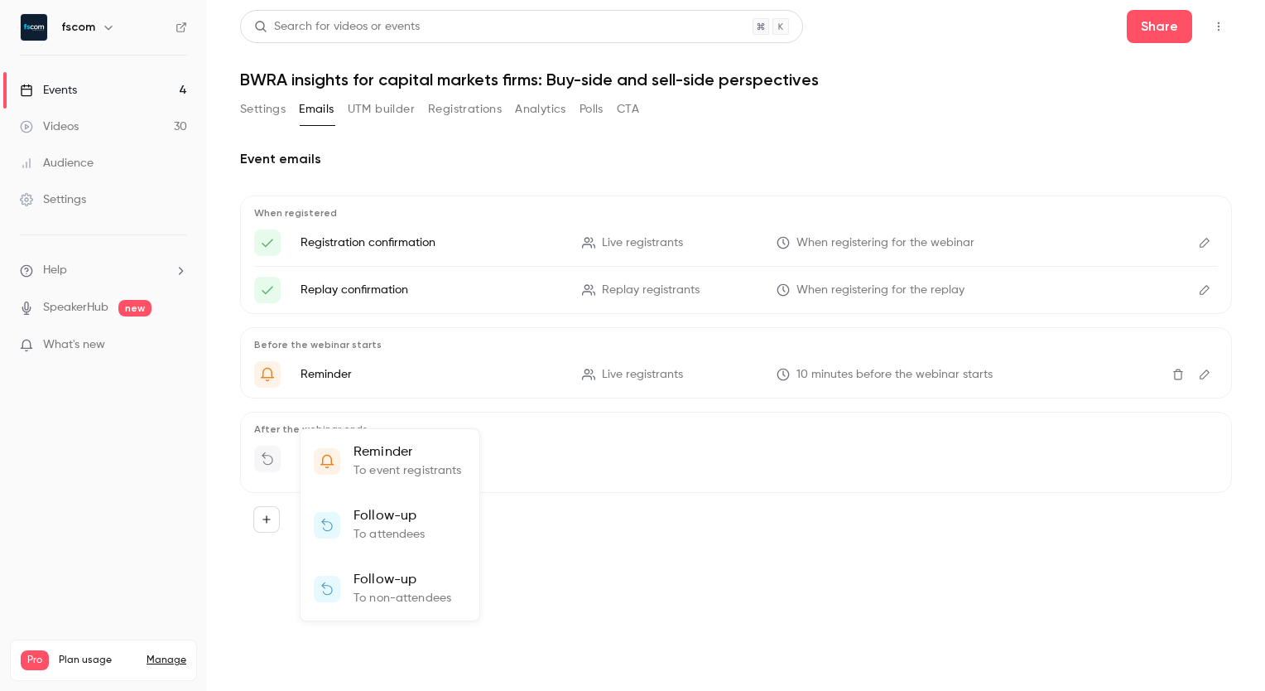
click at [422, 423] on p "To event registrants" at bounding box center [408, 470] width 108 height 17
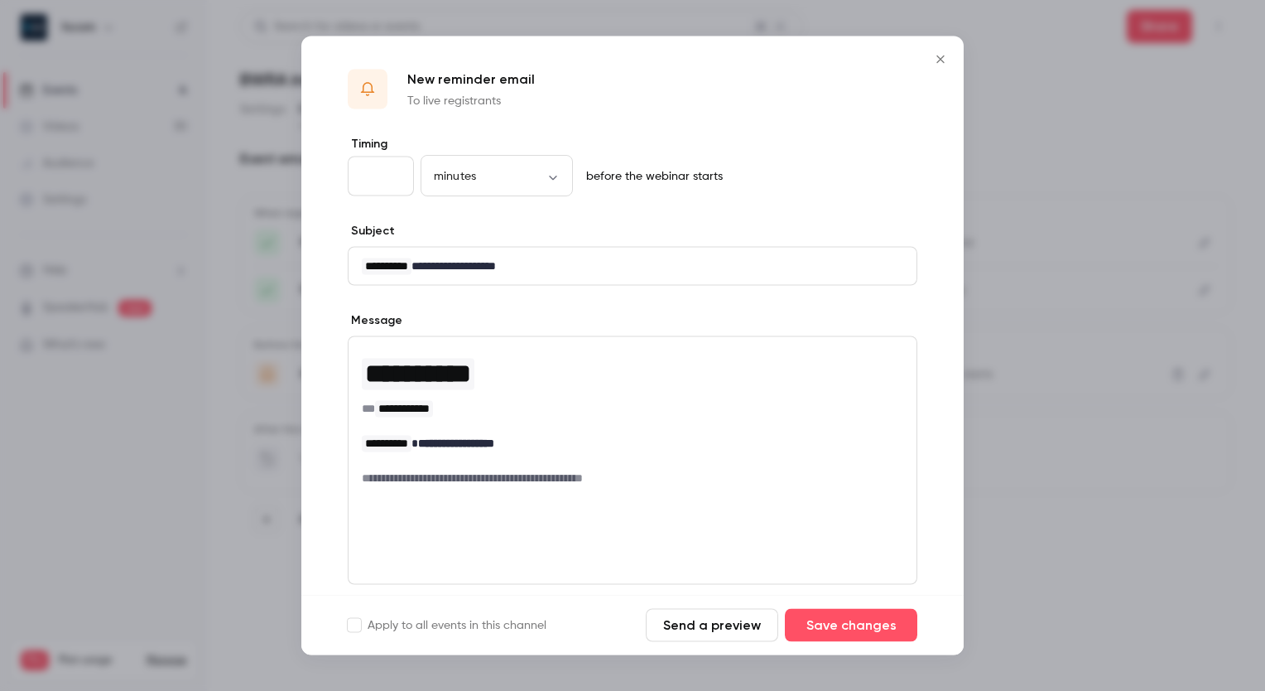
click at [388, 165] on input "**" at bounding box center [381, 177] width 66 height 40
click at [811, 64] on icon "Close" at bounding box center [941, 59] width 20 height 13
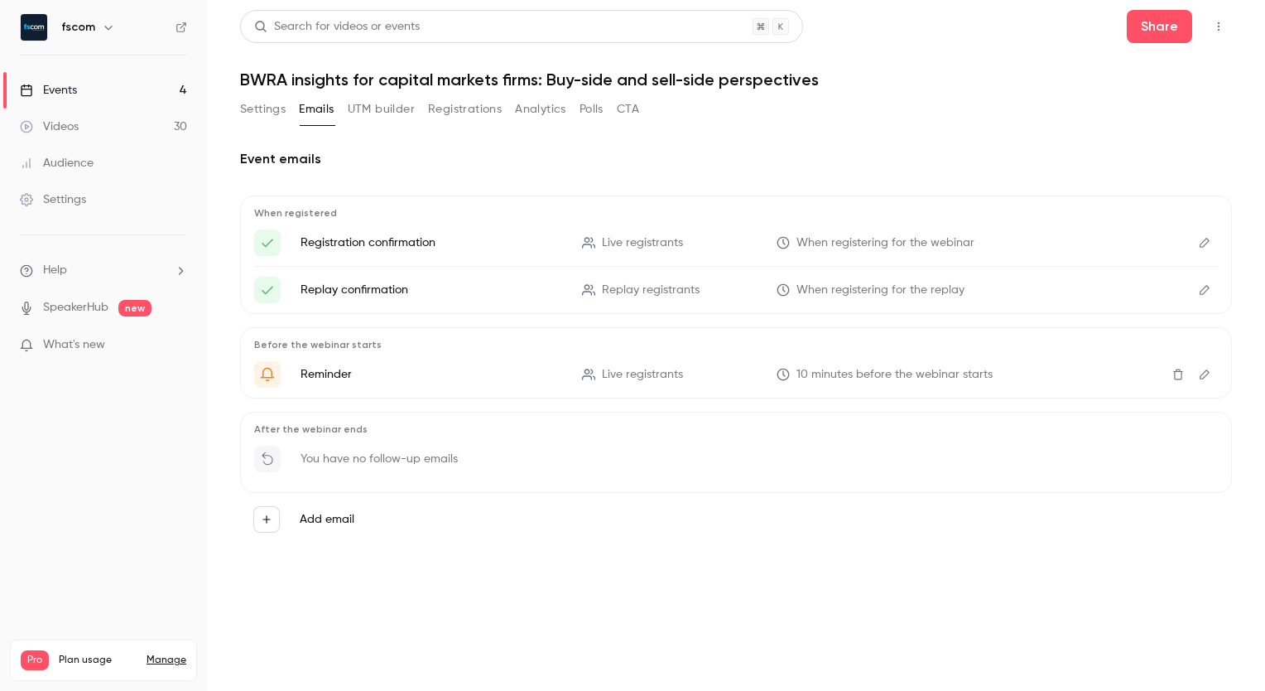
click at [329, 423] on label "Add email" at bounding box center [327, 519] width 55 height 17
click at [280, 423] on button "Add email" at bounding box center [266, 519] width 26 height 26
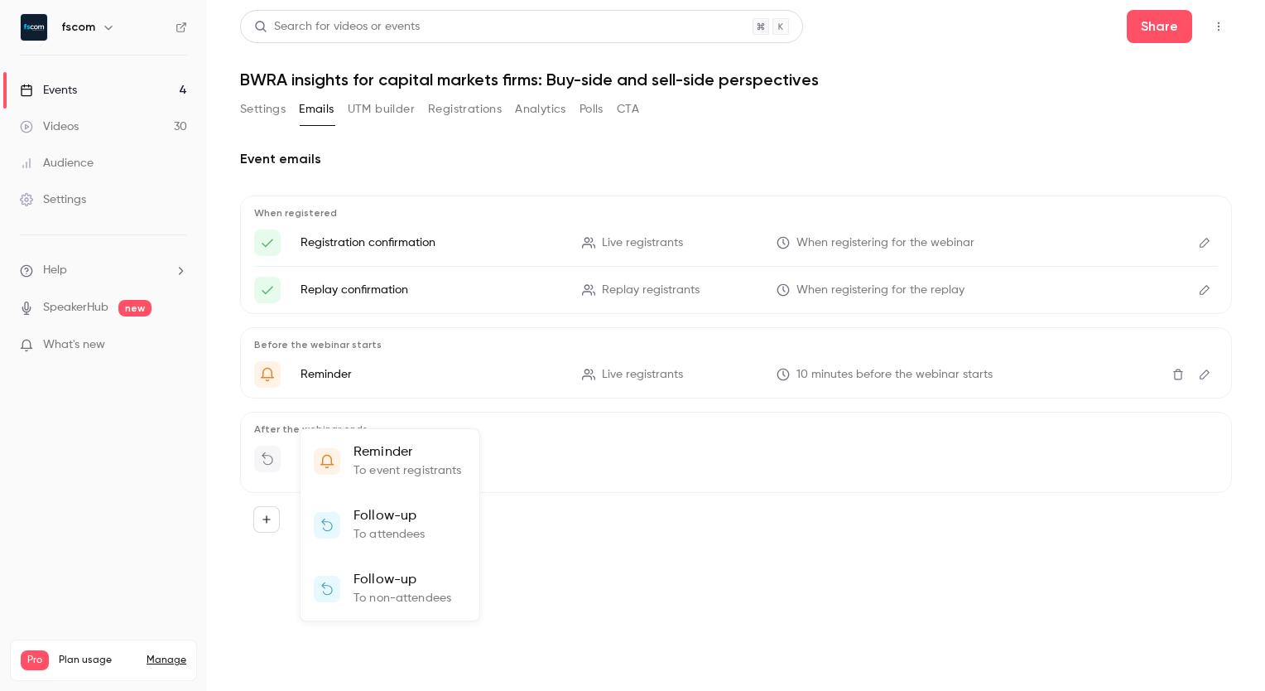
click at [424, 423] on li "Follow-up To attendees" at bounding box center [390, 525] width 179 height 64
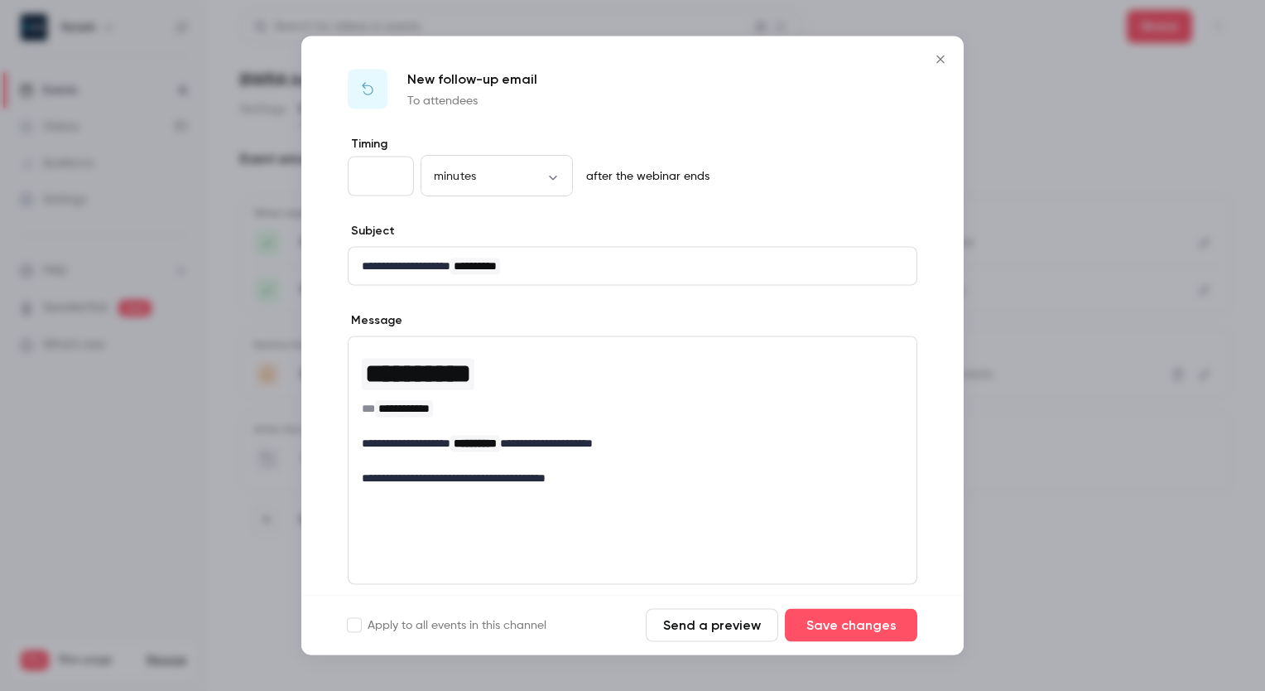
click at [811, 55] on icon "Close" at bounding box center [941, 59] width 20 height 13
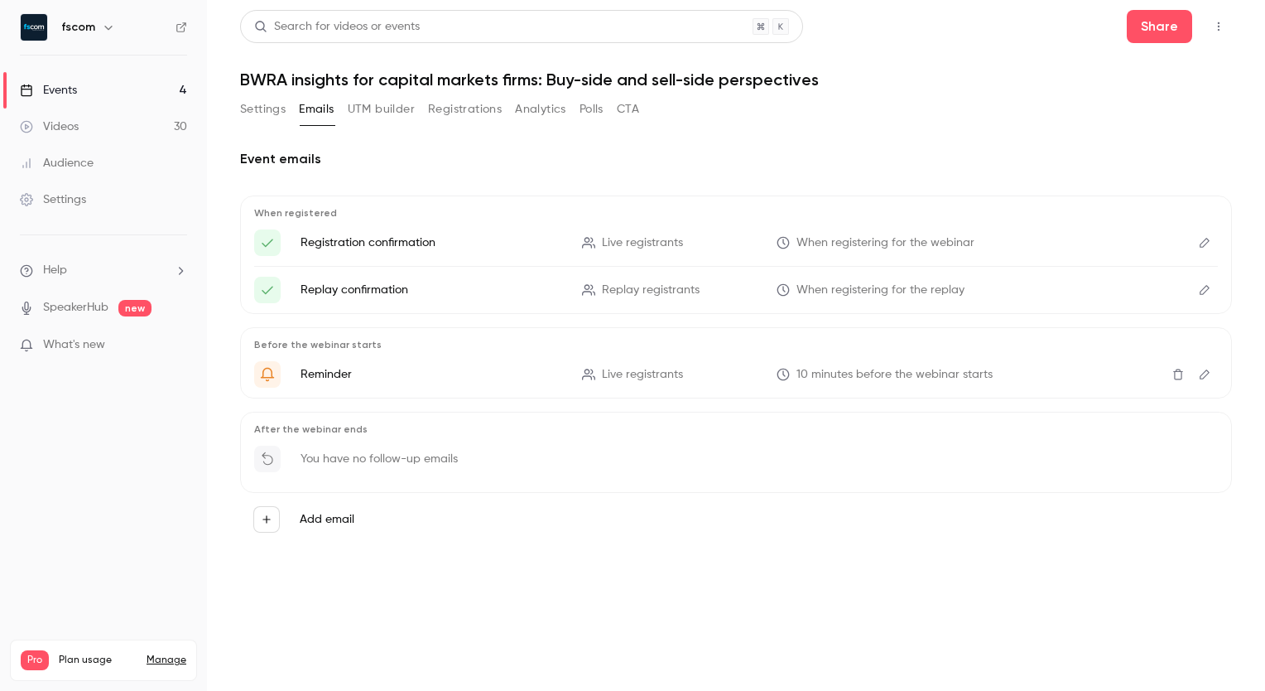
click at [320, 423] on label "Add email" at bounding box center [327, 519] width 55 height 17
click at [280, 423] on button "Add email" at bounding box center [266, 519] width 26 height 26
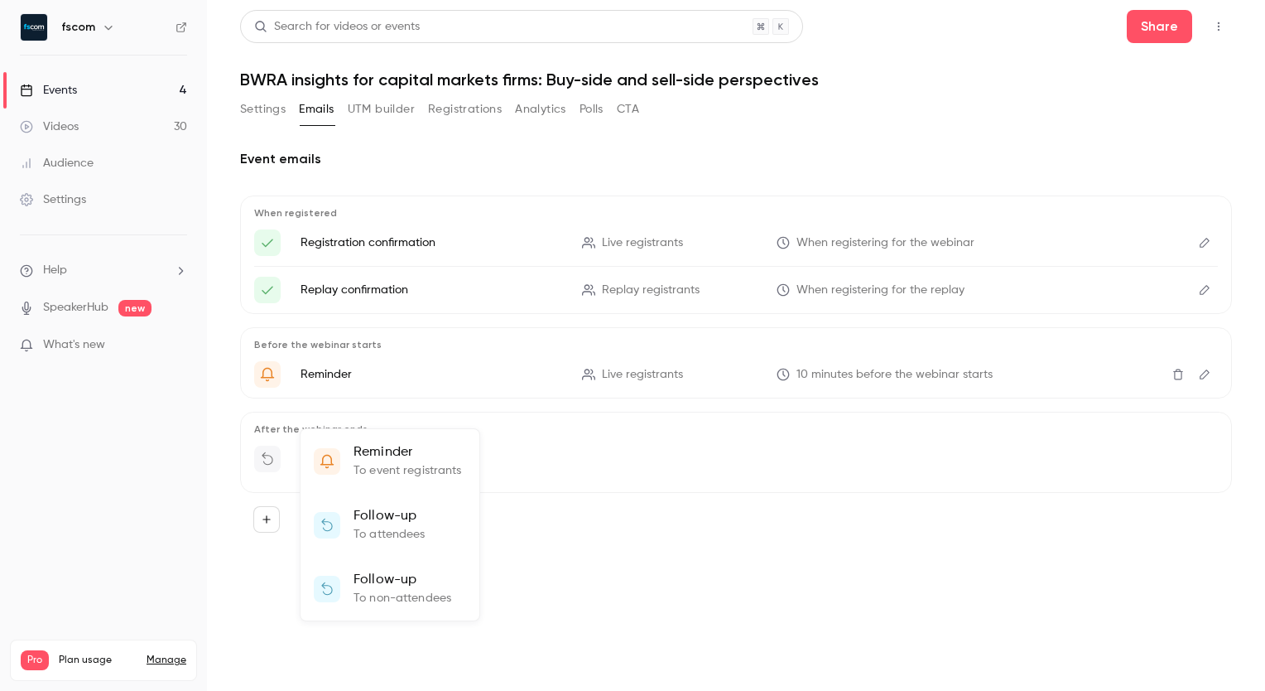
click at [368, 423] on p "Reminder" at bounding box center [408, 452] width 108 height 20
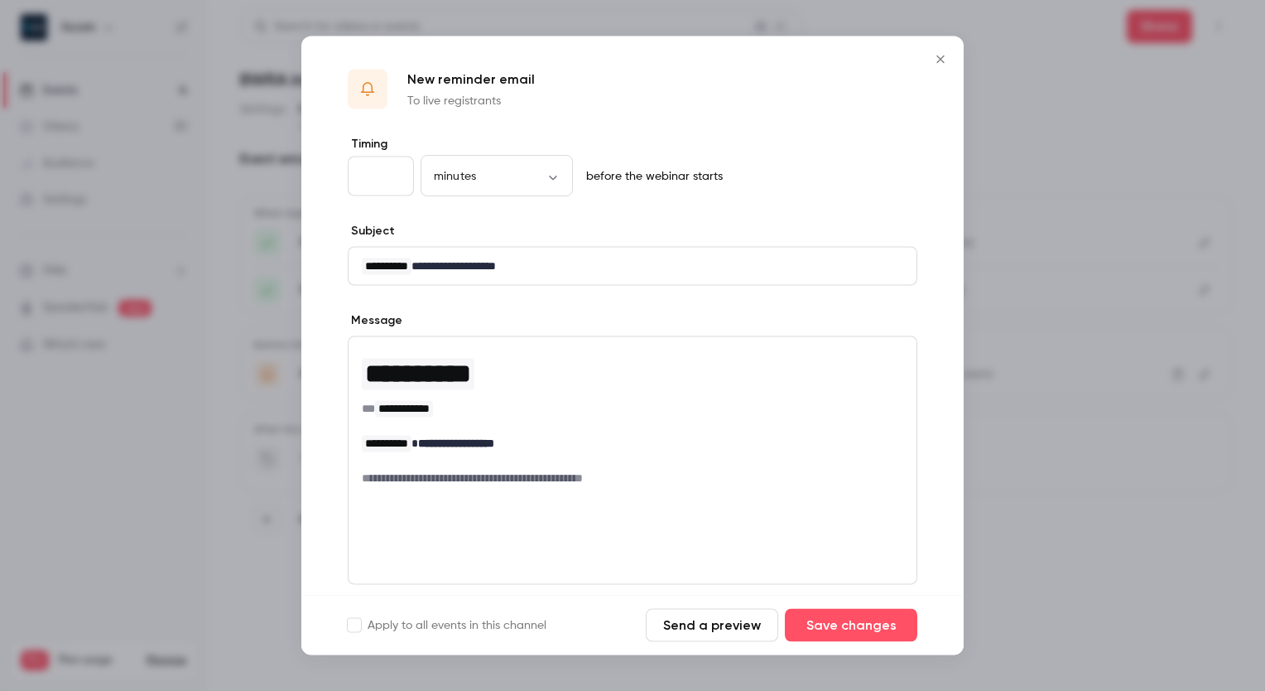
click at [811, 55] on icon "Close" at bounding box center [940, 58] width 7 height 7
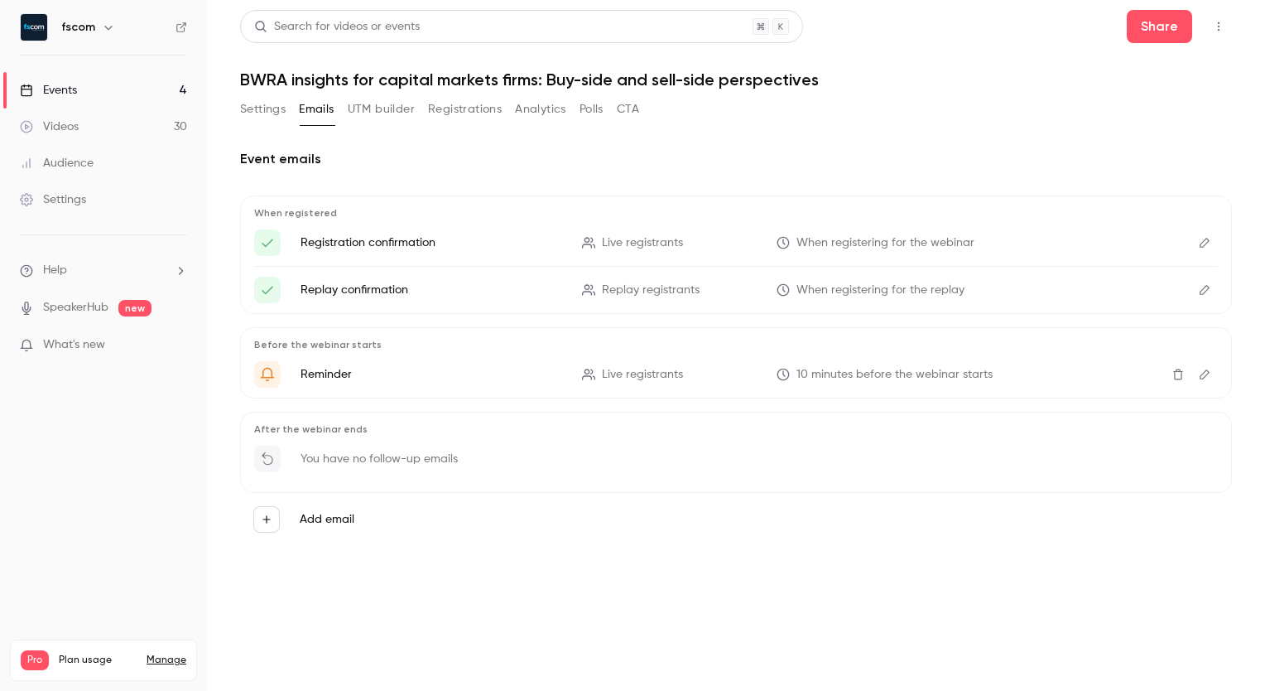
click at [258, 109] on button "Settings" at bounding box center [263, 109] width 46 height 26
